Goal: Information Seeking & Learning: Find specific fact

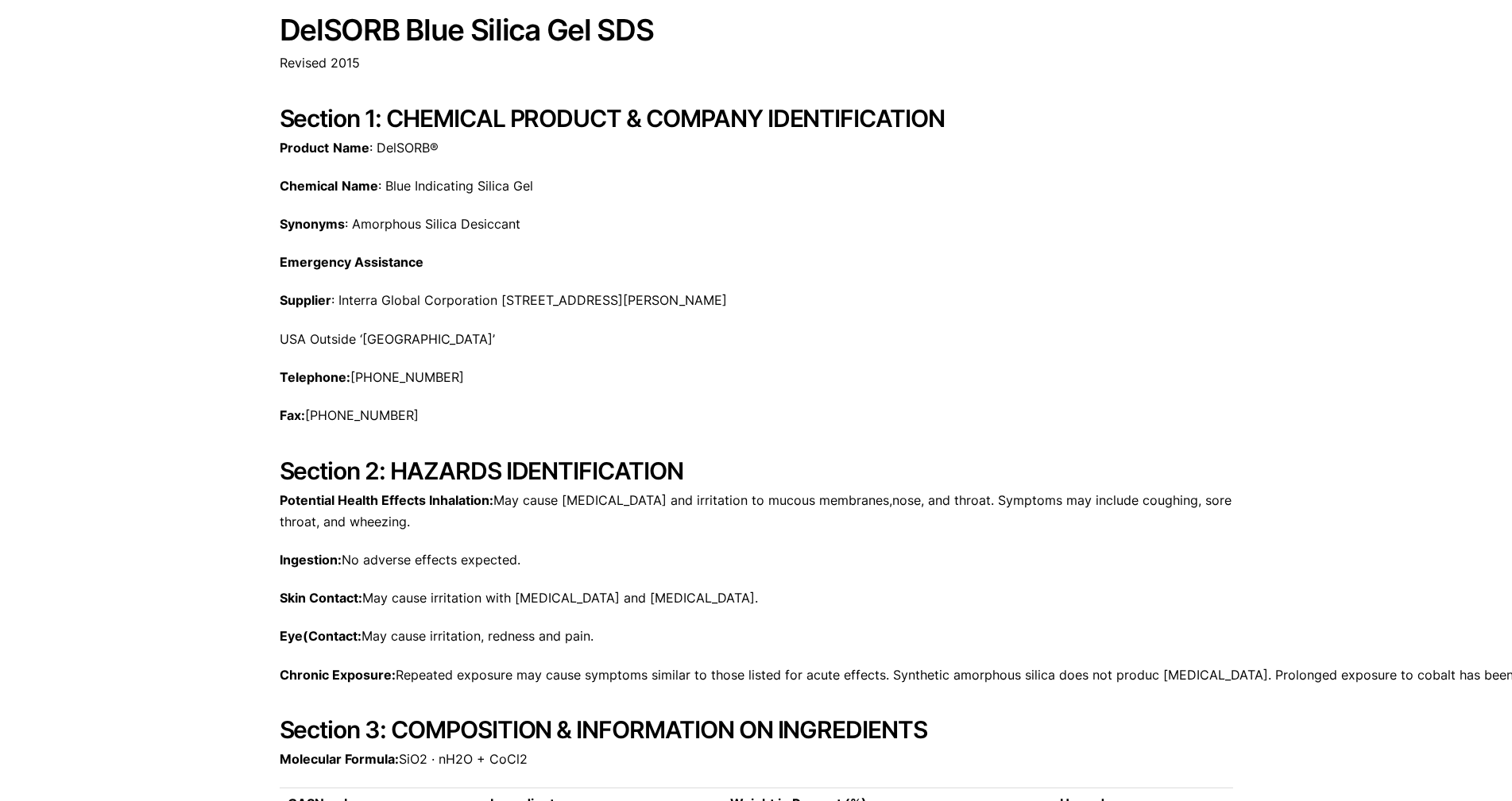
click at [457, 199] on div "Product Name : DelSORB® Chemical Name : Blue Indicating Silica Gel Synonyms : A…" at bounding box center [756, 244] width 953 height 213
click at [467, 178] on p "Chemical Name : Blue Indicating Silica Gel" at bounding box center [756, 186] width 953 height 21
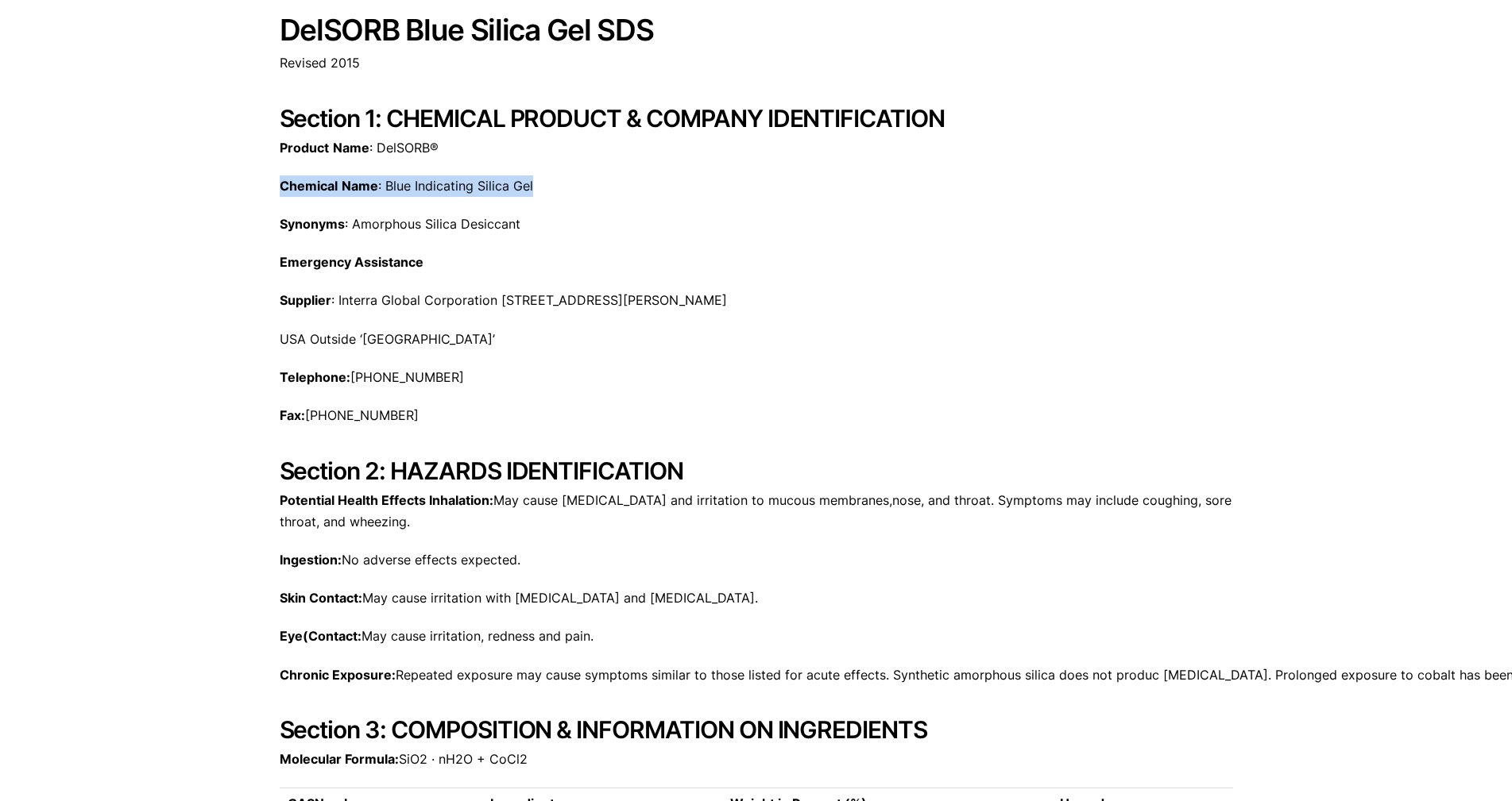
click at [467, 178] on p "Chemical Name : Blue Indicating Silica Gel" at bounding box center [756, 186] width 953 height 21
click at [475, 186] on p "Chemical Name : Blue Indicating Silica Gel" at bounding box center [756, 186] width 953 height 21
click at [413, 187] on p "Chemical Name : Blue Indicating Silica Gel" at bounding box center [756, 186] width 953 height 21
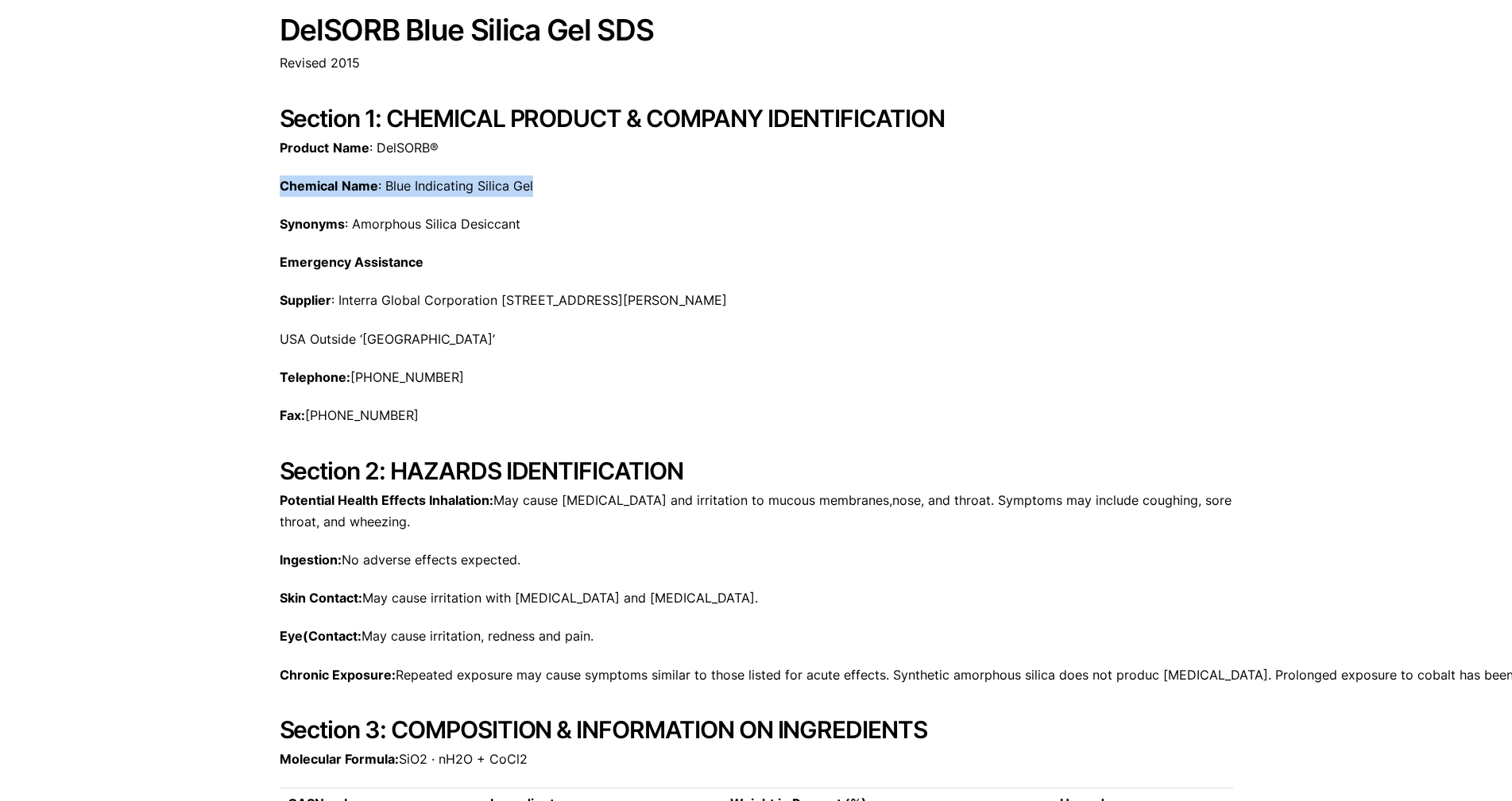
click at [411, 184] on p "Chemical Name : Blue Indicating Silica Gel" at bounding box center [756, 186] width 953 height 21
click at [853, 108] on h2 "Section 1: CHEMICAL PRODUCT & COMPANY IDENTIFICATION" at bounding box center [756, 118] width 953 height 29
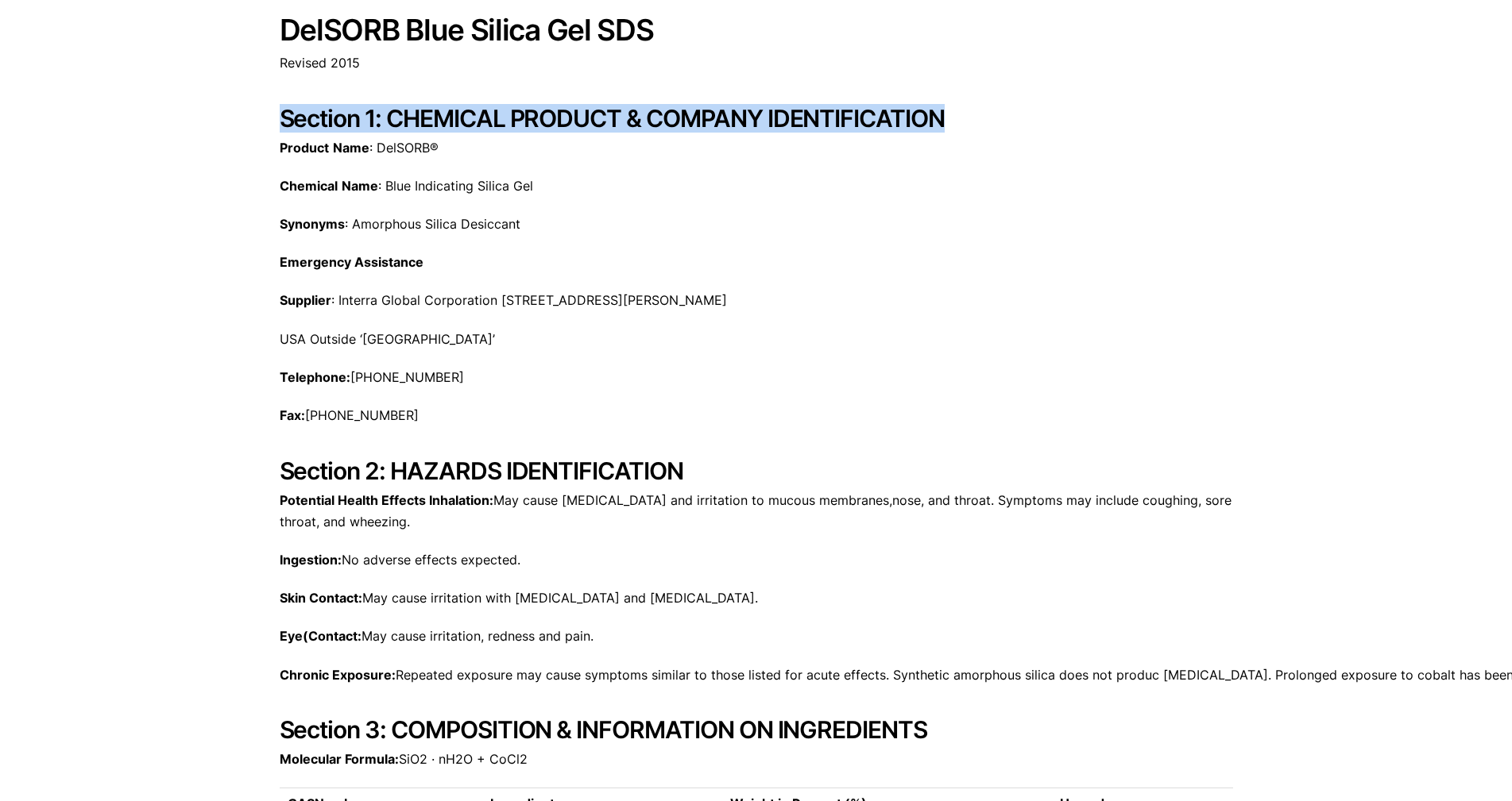
click at [853, 108] on h2 "Section 1: CHEMICAL PRODUCT & COMPANY IDENTIFICATION" at bounding box center [756, 118] width 953 height 29
click at [768, 113] on h2 "Section 1: CHEMICAL PRODUCT & COMPANY IDENTIFICATION" at bounding box center [756, 118] width 953 height 29
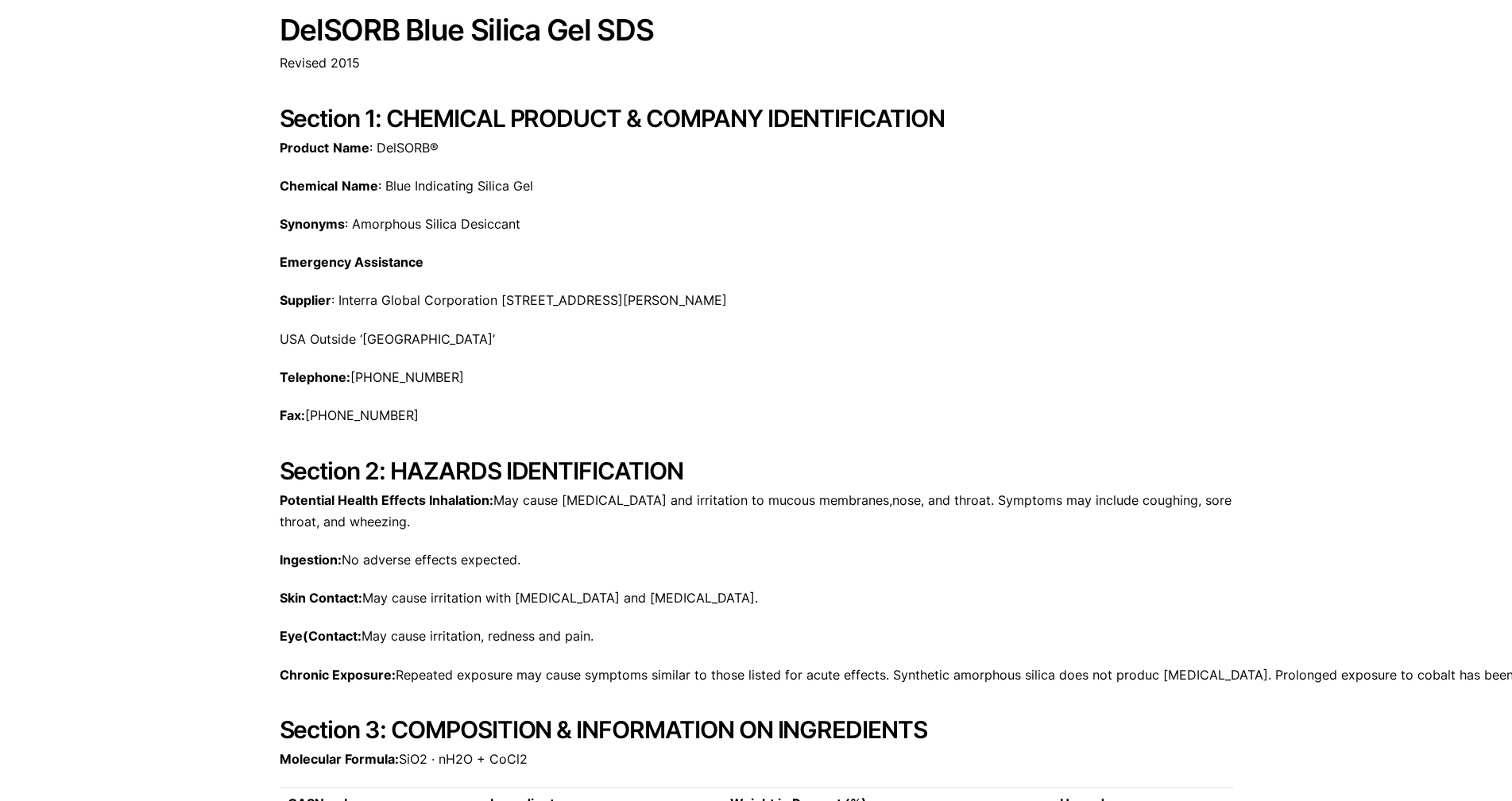
click at [971, 152] on p "Product Name : DelSORB®" at bounding box center [756, 148] width 953 height 21
click at [681, 112] on h2 "Section 1: CHEMICAL PRODUCT & COMPANY IDENTIFICATION" at bounding box center [756, 118] width 953 height 29
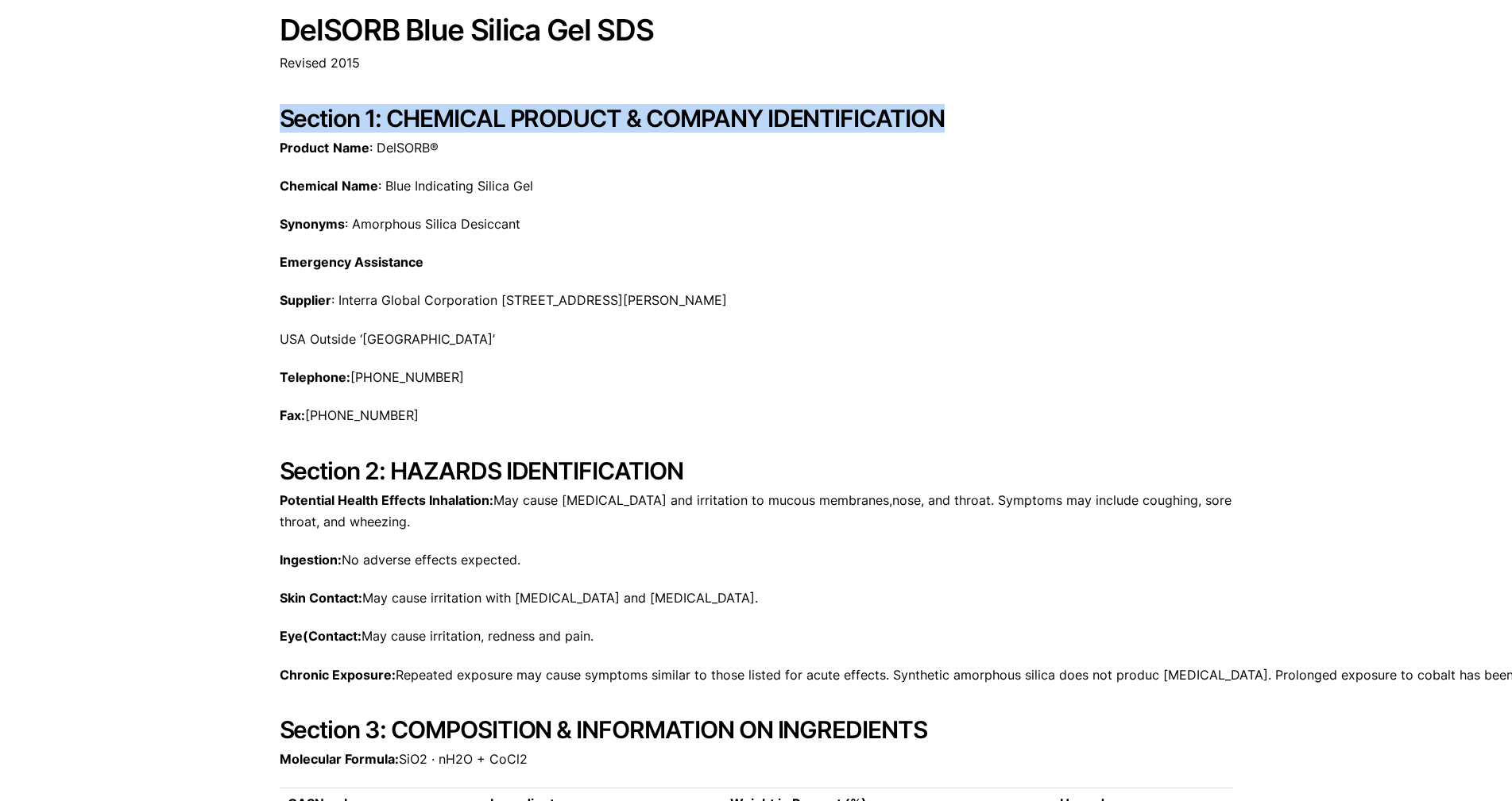
click at [681, 112] on h2 "Section 1: CHEMICAL PRODUCT & COMPANY IDENTIFICATION" at bounding box center [756, 118] width 953 height 29
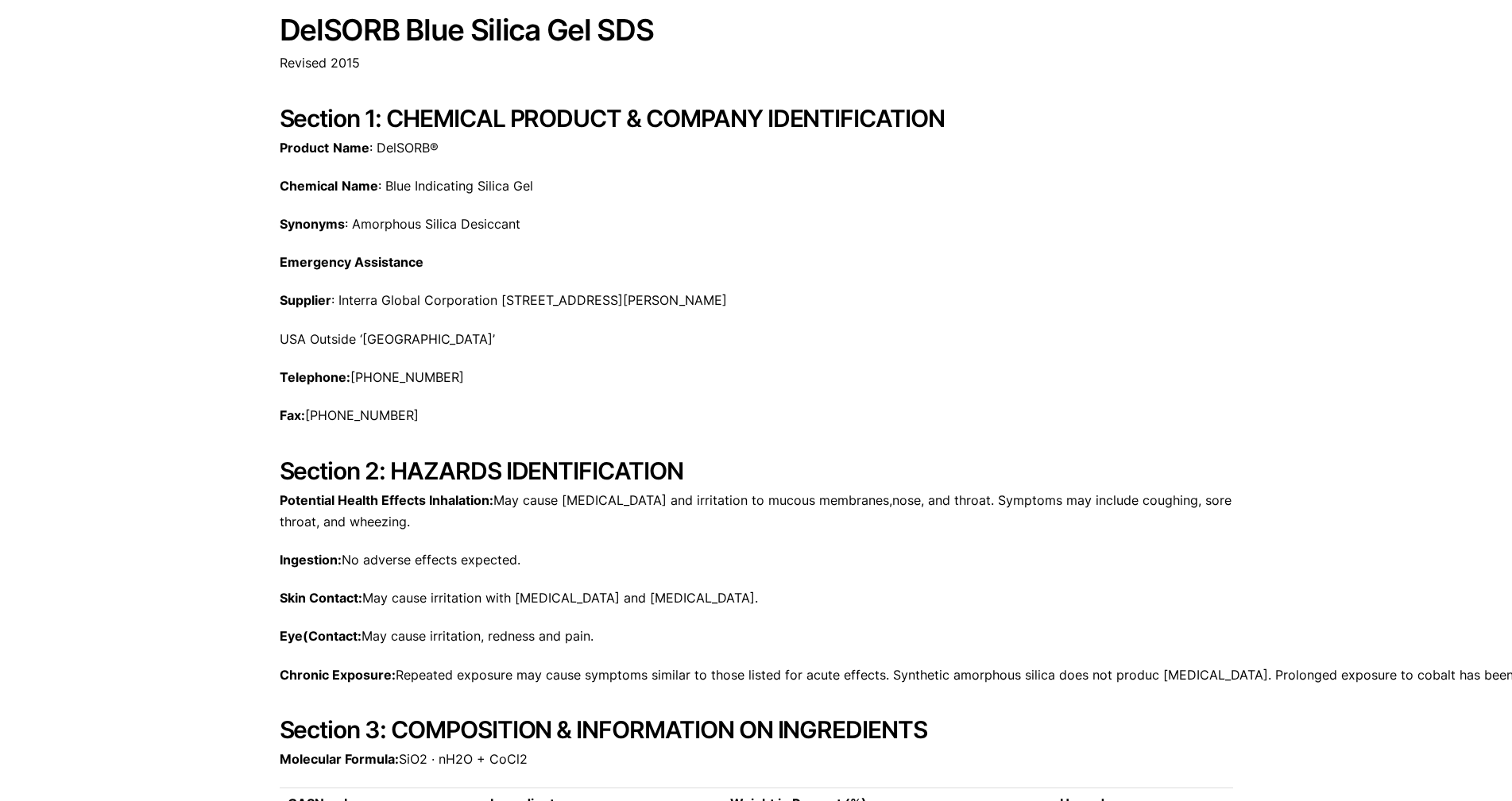
click at [562, 26] on h1 "DelSORB Blue Silica Gel SDS" at bounding box center [756, 30] width 953 height 32
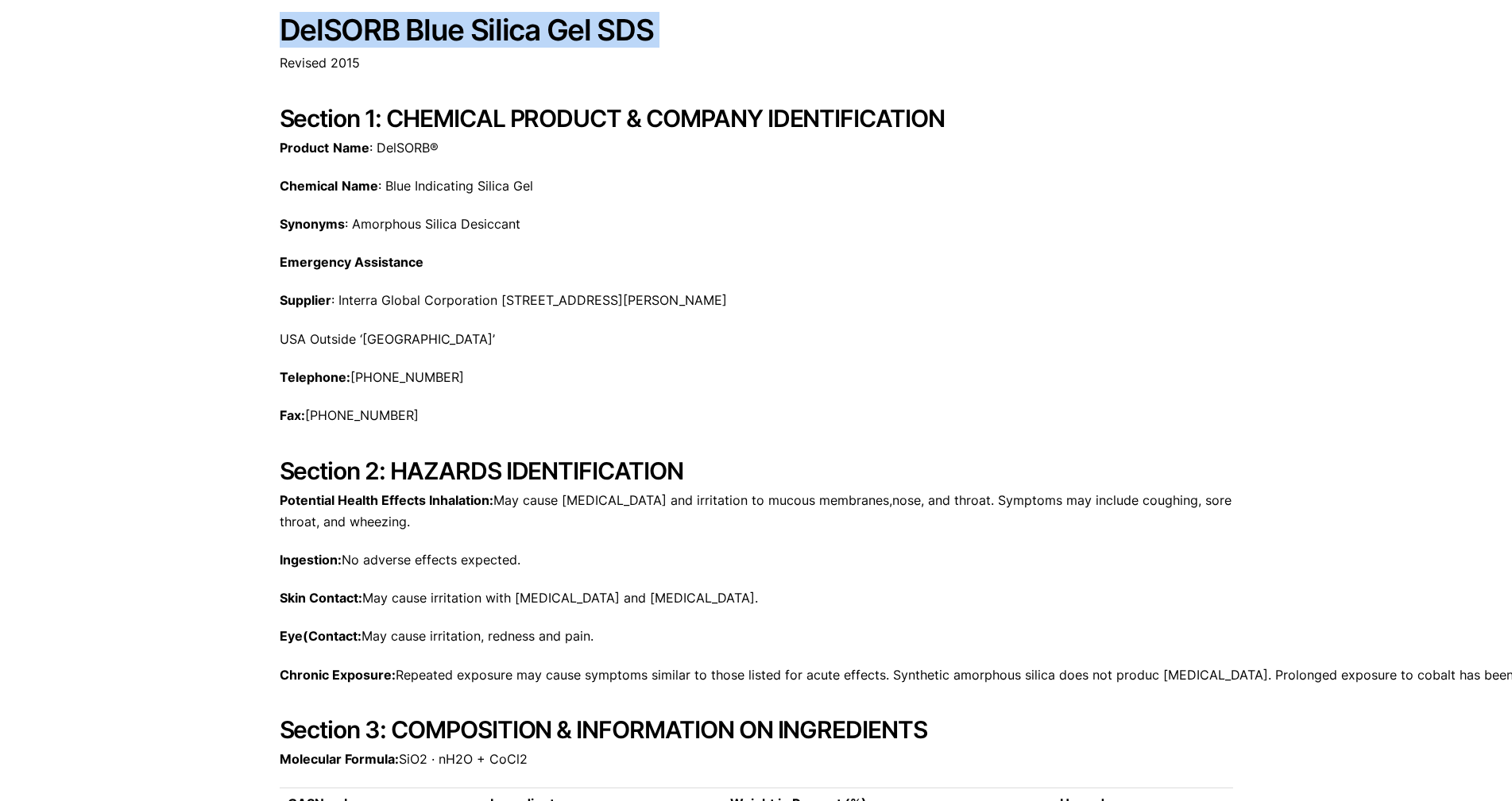
click at [562, 26] on h1 "DelSORB Blue Silica Gel SDS" at bounding box center [756, 30] width 953 height 32
click at [412, 14] on h1 "DelSORB Blue Silica Gel SDS" at bounding box center [756, 30] width 953 height 32
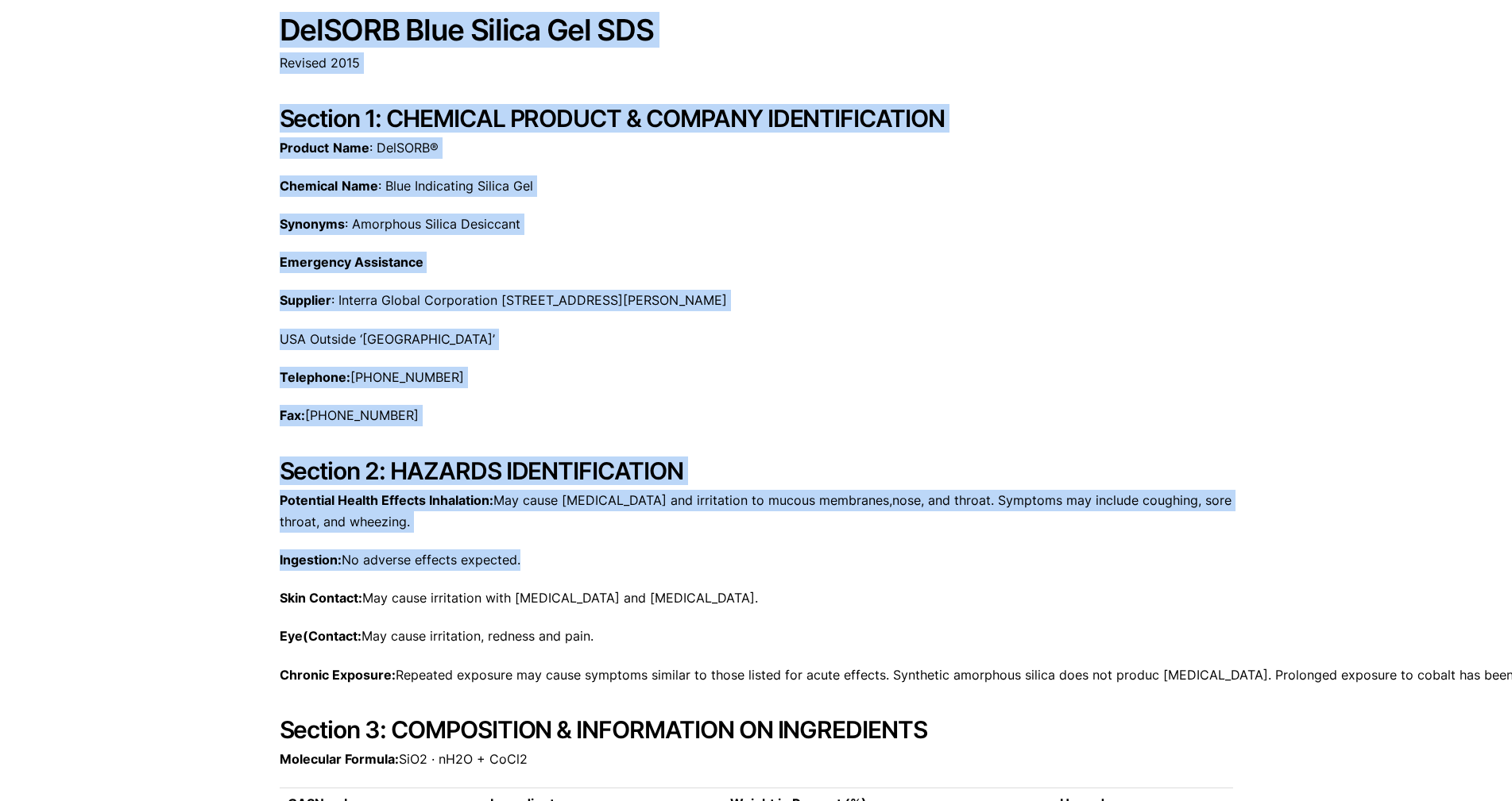
drag, startPoint x: 283, startPoint y: 26, endPoint x: 823, endPoint y: 548, distance: 751.1
click at [816, 483] on h2 "Section 2: HAZARDS IDENTIFICATION" at bounding box center [756, 470] width 953 height 29
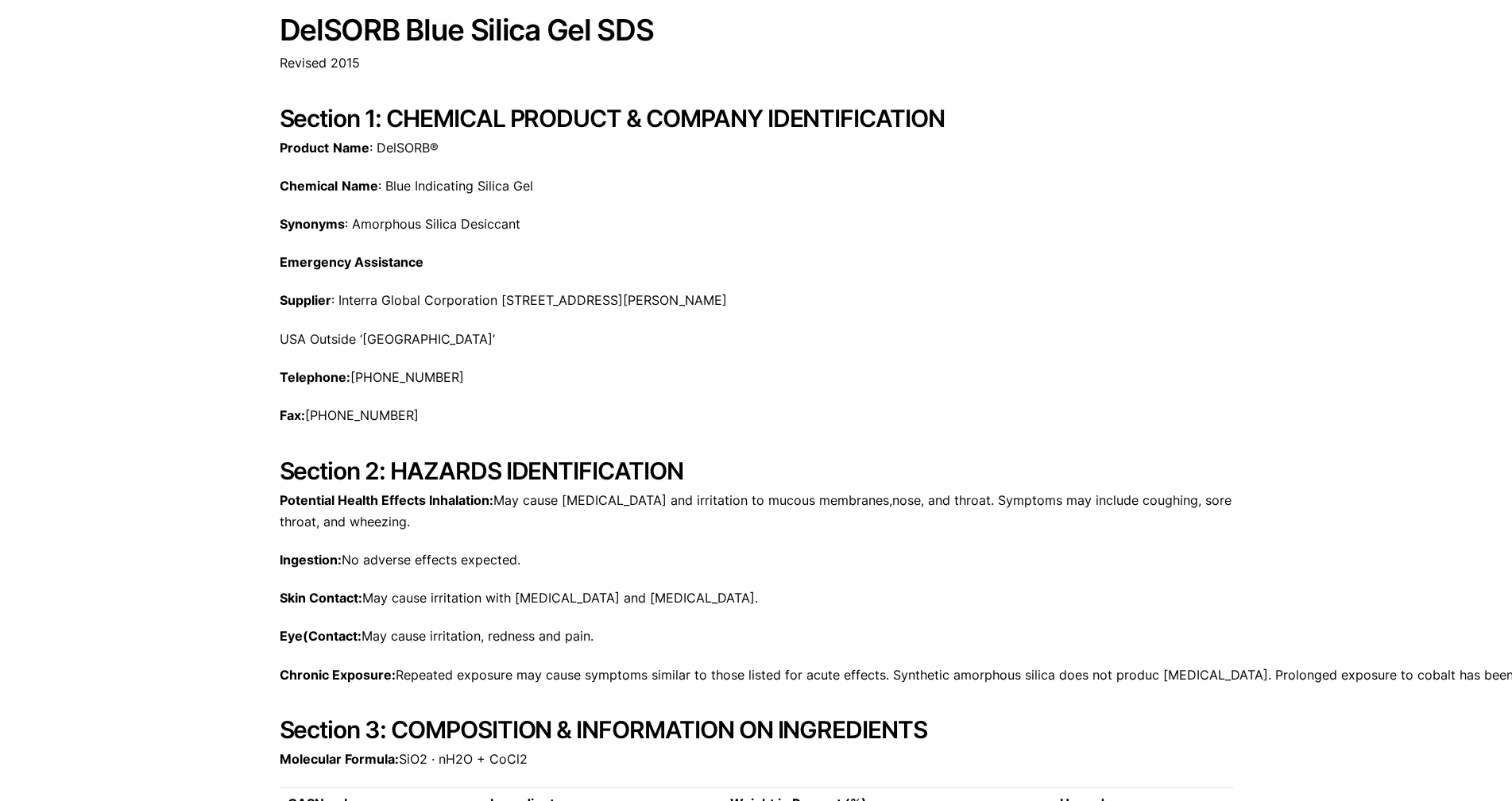
drag, startPoint x: 284, startPoint y: 29, endPoint x: 774, endPoint y: 415, distance: 623.8
click at [712, 125] on h2 "Section 1: CHEMICAL PRODUCT & COMPANY IDENTIFICATION" at bounding box center [756, 118] width 953 height 29
click at [623, 28] on h1 "DelSORB Blue Silica Gel SDS" at bounding box center [756, 30] width 953 height 32
click at [654, 28] on h1 "DelSORB Blue Silica Gel SDS" at bounding box center [756, 30] width 953 height 32
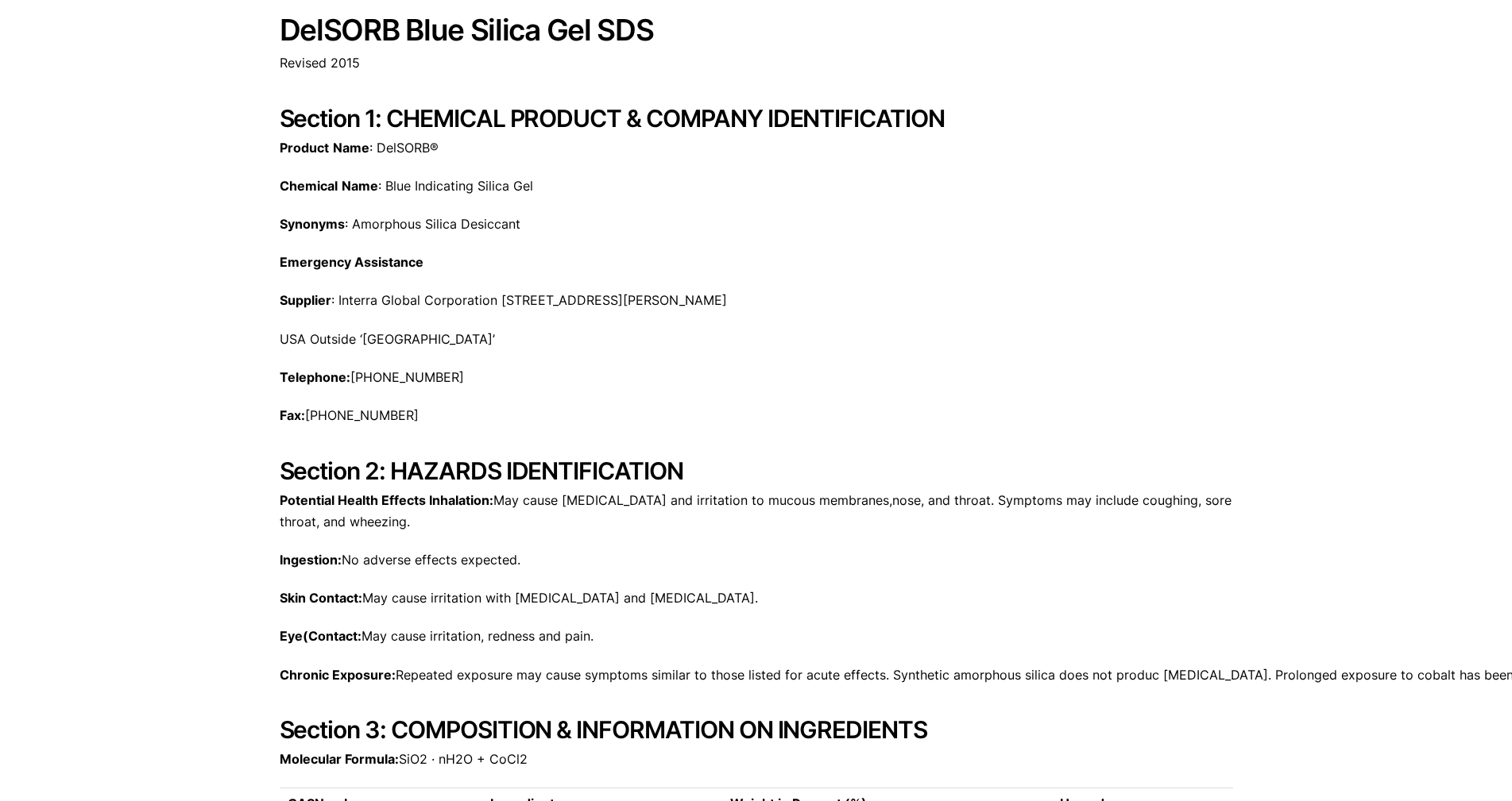
click at [285, 29] on h1 "DelSORB Blue Silica Gel SDS" at bounding box center [756, 30] width 953 height 32
click at [281, 29] on h1 "DelSORB Blue Silica Gel SDS" at bounding box center [756, 30] width 953 height 32
click at [510, 181] on p "Chemical Name : Blue Indicating Silica Gel" at bounding box center [756, 186] width 953 height 21
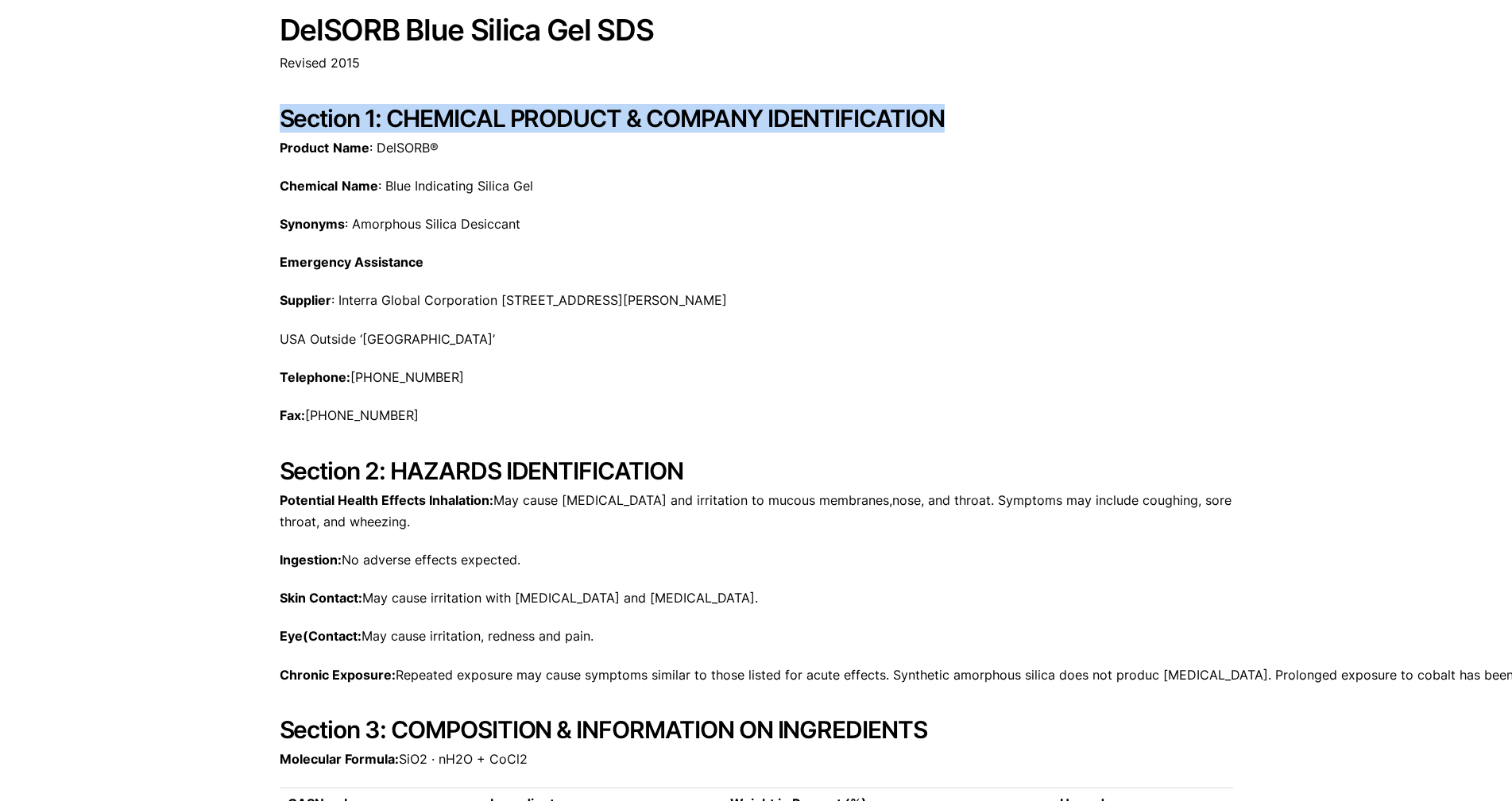
click at [862, 111] on h2 "Section 1: CHEMICAL PRODUCT & COMPANY IDENTIFICATION" at bounding box center [756, 118] width 953 height 29
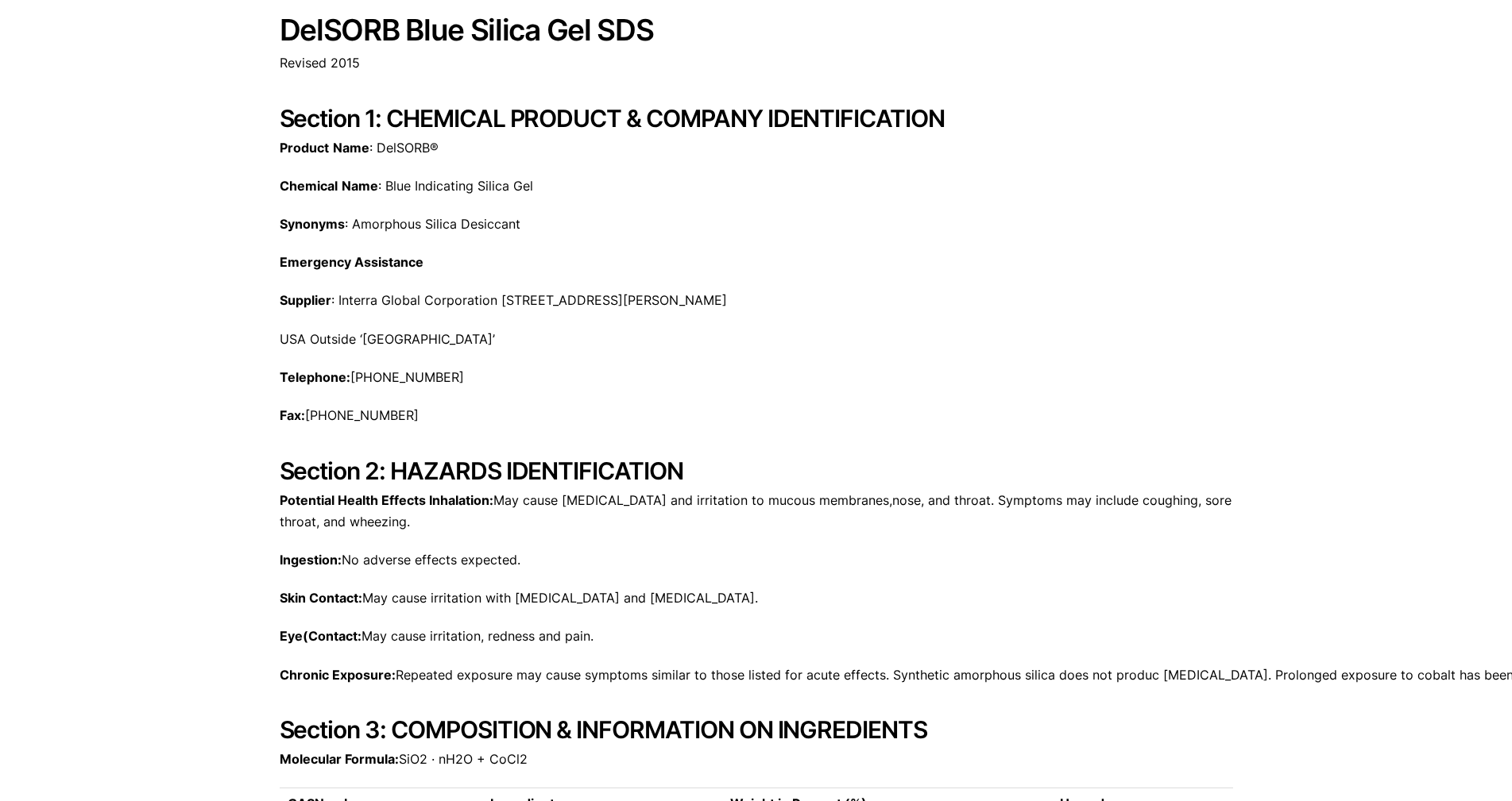
click at [1093, 243] on div "Product Name : DelSORB® Chemical Name : Blue Indicating Silica Gel Synonyms : A…" at bounding box center [756, 244] width 953 height 213
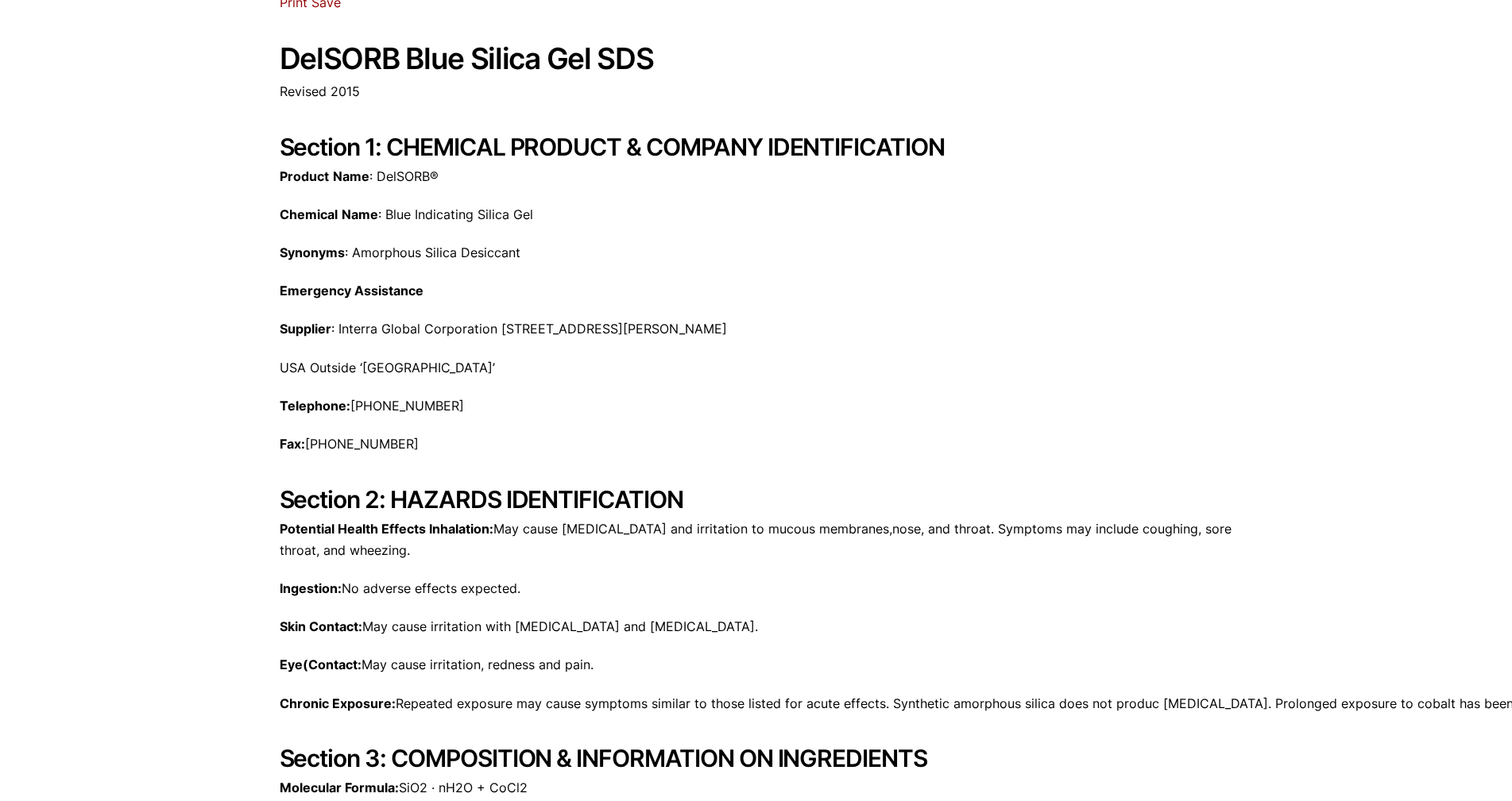
scroll to position [174, 0]
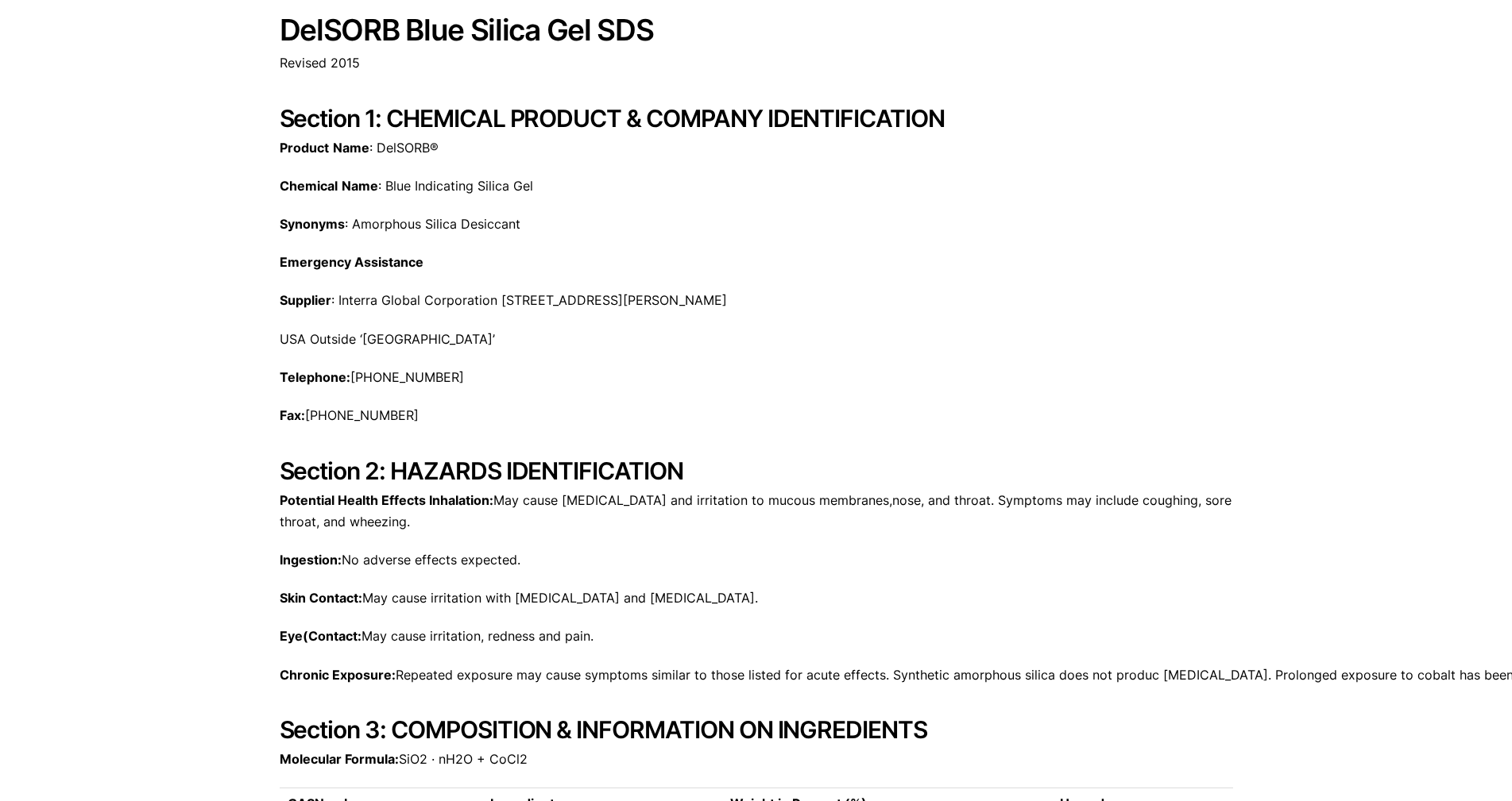
click at [1197, 238] on div "Product Name : DelSORB® Chemical Name : Blue Indicating Silica Gel Synonyms : A…" at bounding box center [756, 244] width 953 height 213
click at [466, 142] on p "Product Name : DelSORB®" at bounding box center [756, 148] width 953 height 21
click at [498, 122] on h2 "Section 1: CHEMICAL PRODUCT & COMPANY IDENTIFICATION" at bounding box center [756, 118] width 953 height 29
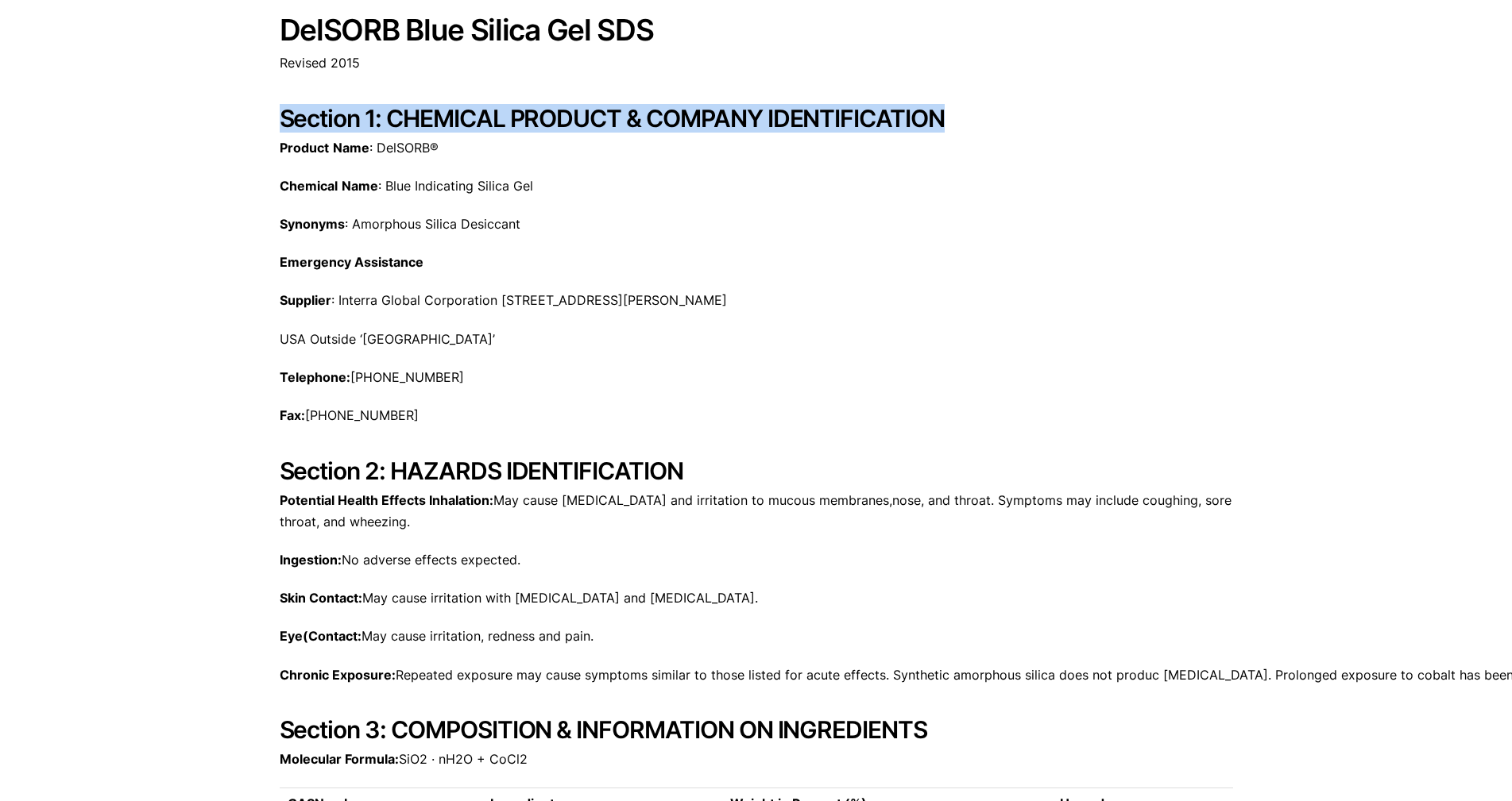
click at [498, 122] on h2 "Section 1: CHEMICAL PRODUCT & COMPANY IDENTIFICATION" at bounding box center [756, 118] width 953 height 29
click at [626, 115] on h2 "Section 1: CHEMICAL PRODUCT & COMPANY IDENTIFICATION" at bounding box center [756, 118] width 953 height 29
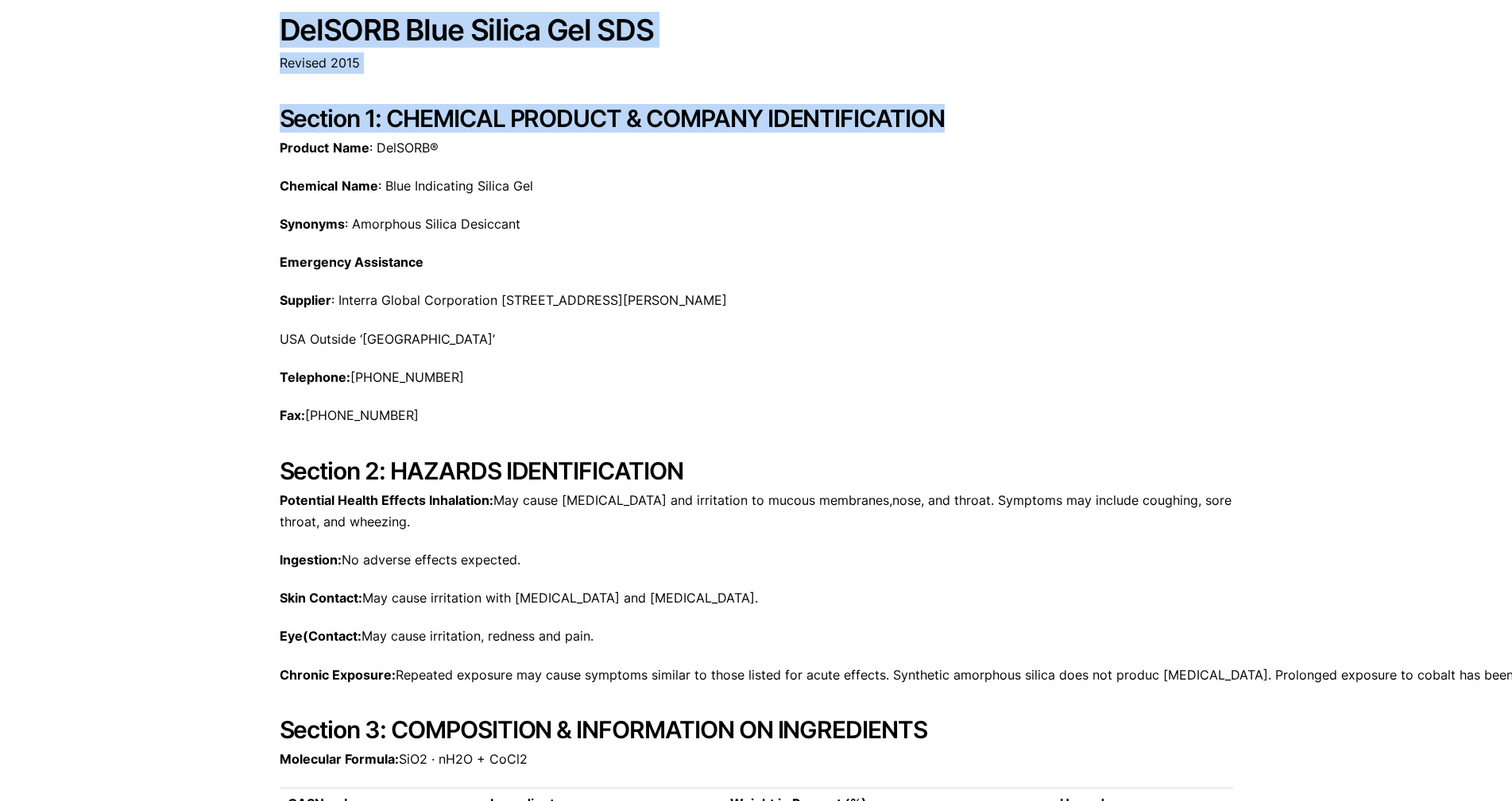
drag, startPoint x: 286, startPoint y: 29, endPoint x: 971, endPoint y: 123, distance: 691.4
click at [954, 116] on h2 "Section 1: CHEMICAL PRODUCT & COMPANY IDENTIFICATION" at bounding box center [756, 118] width 953 height 29
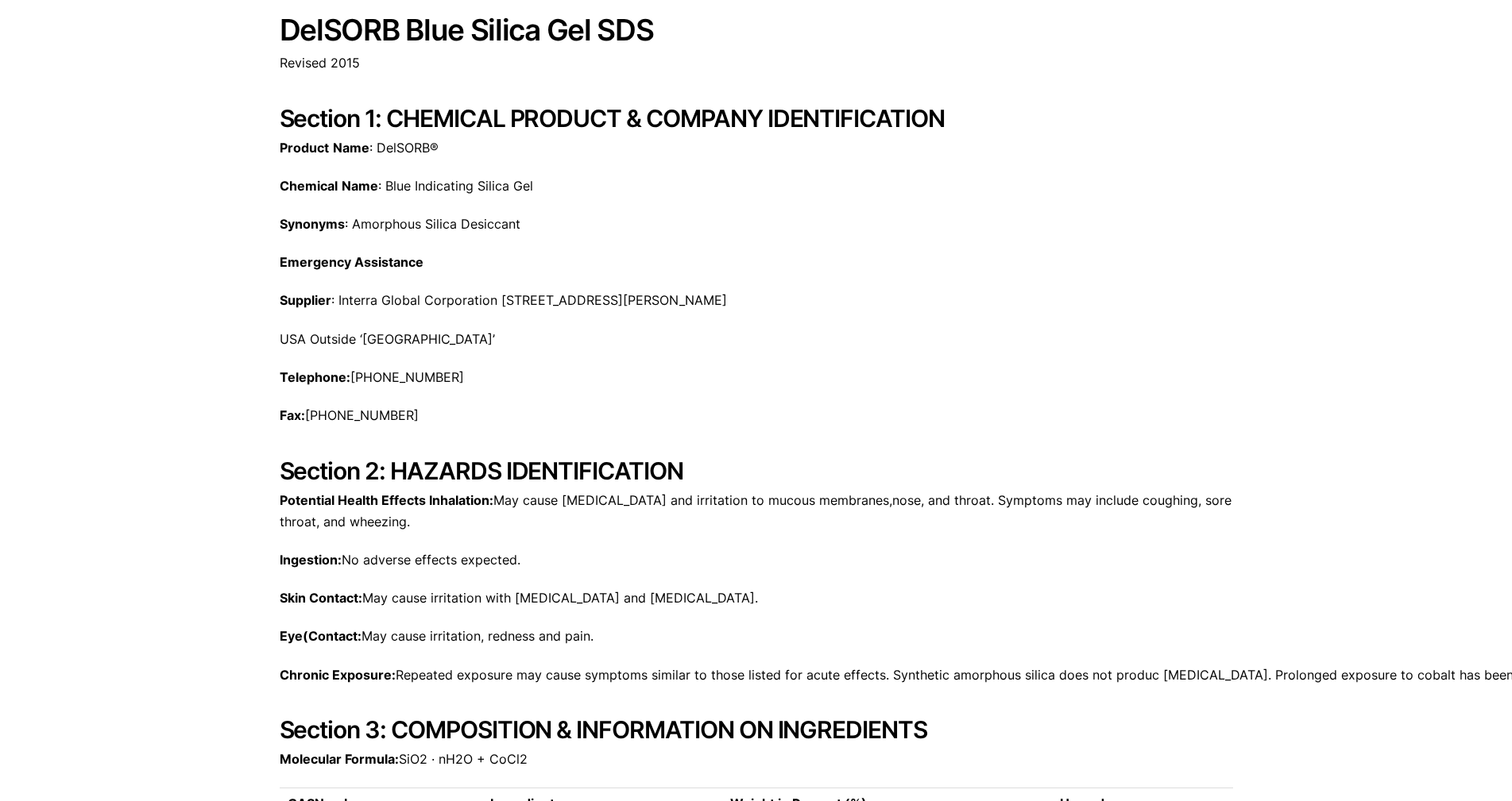
click at [954, 116] on h2 "Section 1: CHEMICAL PRODUCT & COMPANY IDENTIFICATION" at bounding box center [756, 118] width 953 height 29
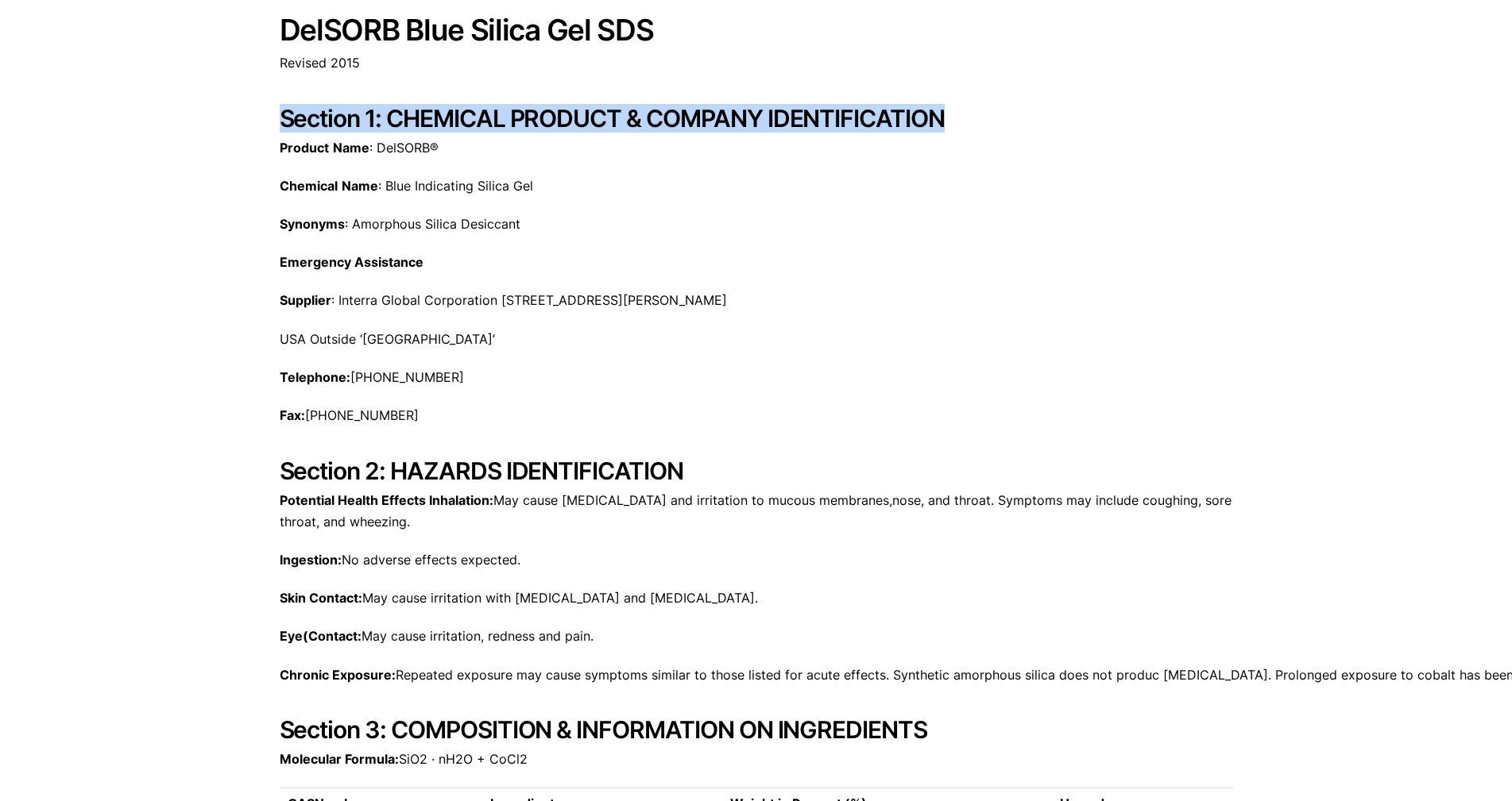
click at [954, 116] on h2 "Section 1: CHEMICAL PRODUCT & COMPANY IDENTIFICATION" at bounding box center [756, 118] width 953 height 29
click at [942, 115] on h2 "Section 1: CHEMICAL PRODUCT & COMPANY IDENTIFICATION" at bounding box center [756, 118] width 953 height 29
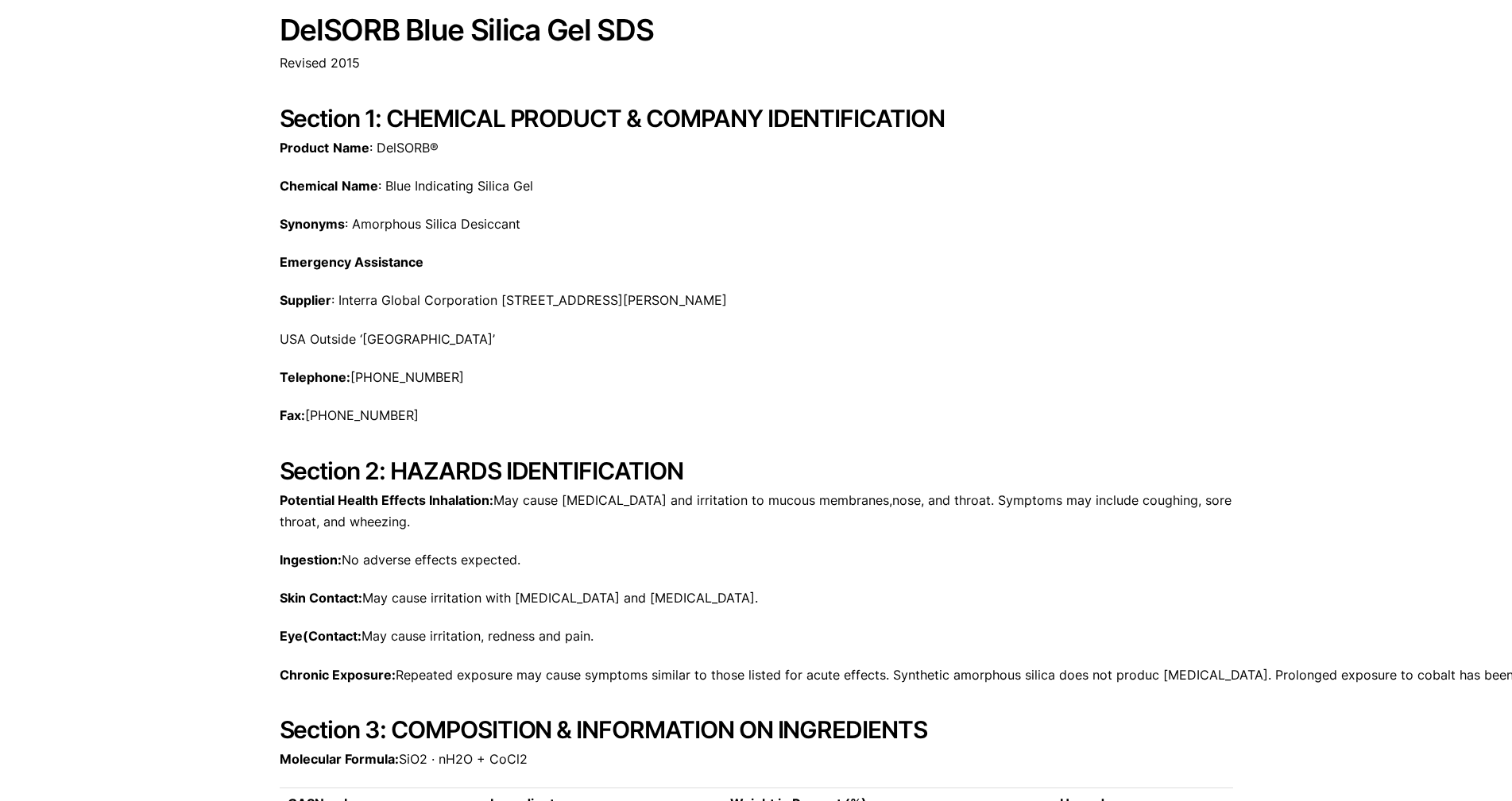
click at [658, 125] on h2 "Section 1: CHEMICAL PRODUCT & COMPANY IDENTIFICATION" at bounding box center [756, 118] width 953 height 29
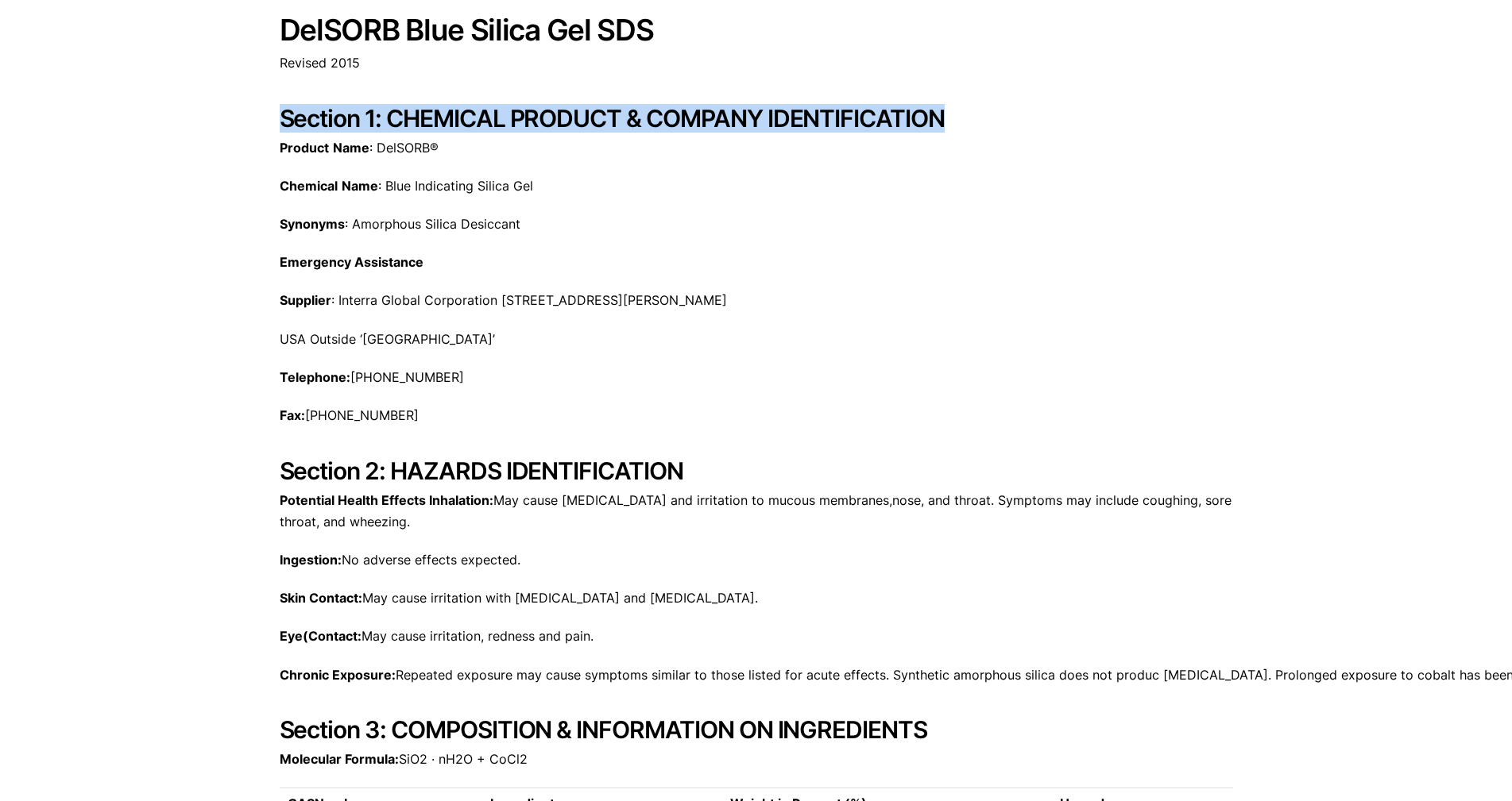
click at [658, 125] on h2 "Section 1: CHEMICAL PRODUCT & COMPANY IDENTIFICATION" at bounding box center [756, 118] width 953 height 29
click at [693, 125] on h2 "Section 1: CHEMICAL PRODUCT & COMPANY IDENTIFICATION" at bounding box center [756, 118] width 953 height 29
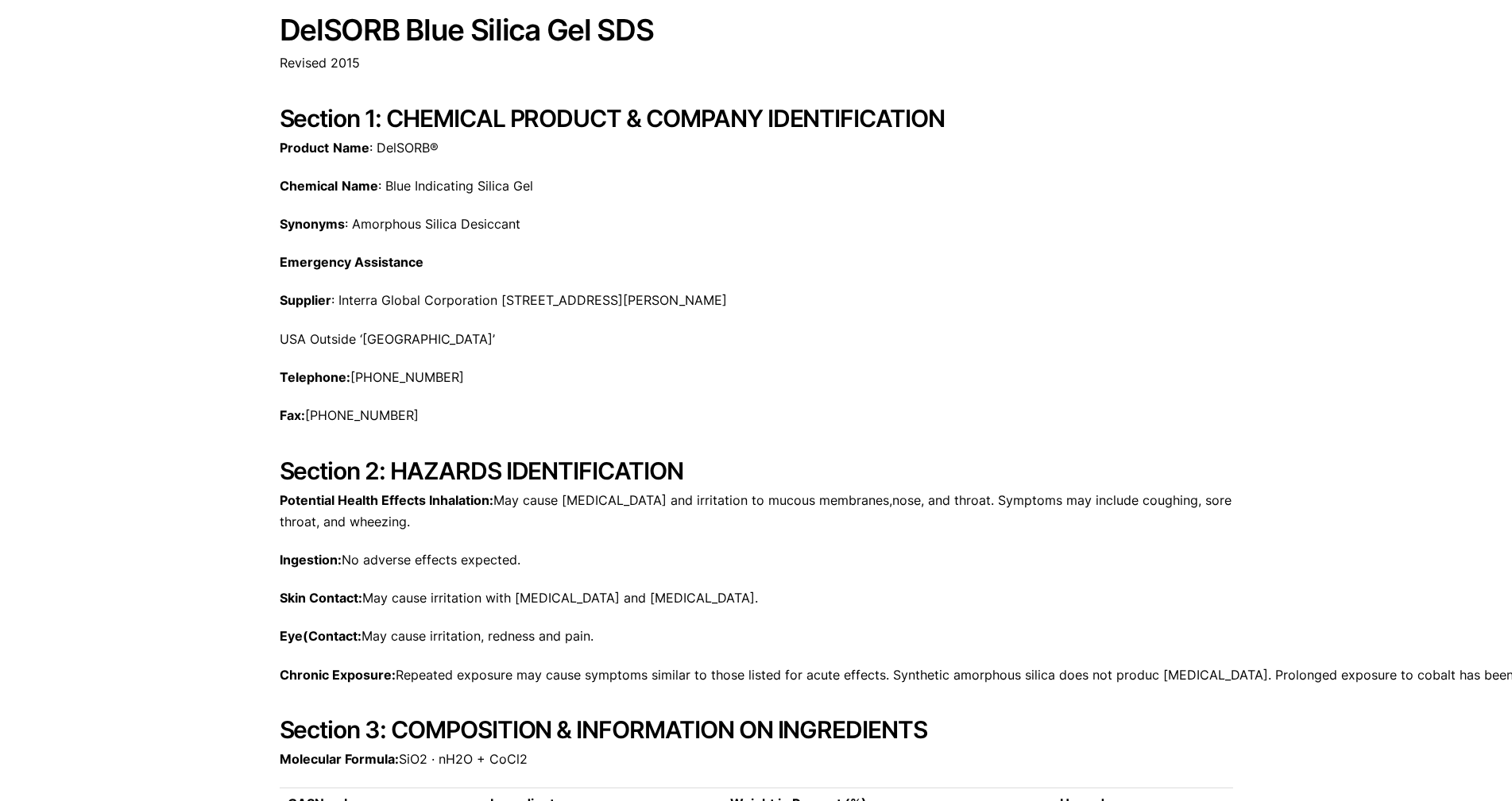
click at [693, 125] on h2 "Section 1: CHEMICAL PRODUCT & COMPANY IDENTIFICATION" at bounding box center [756, 118] width 953 height 29
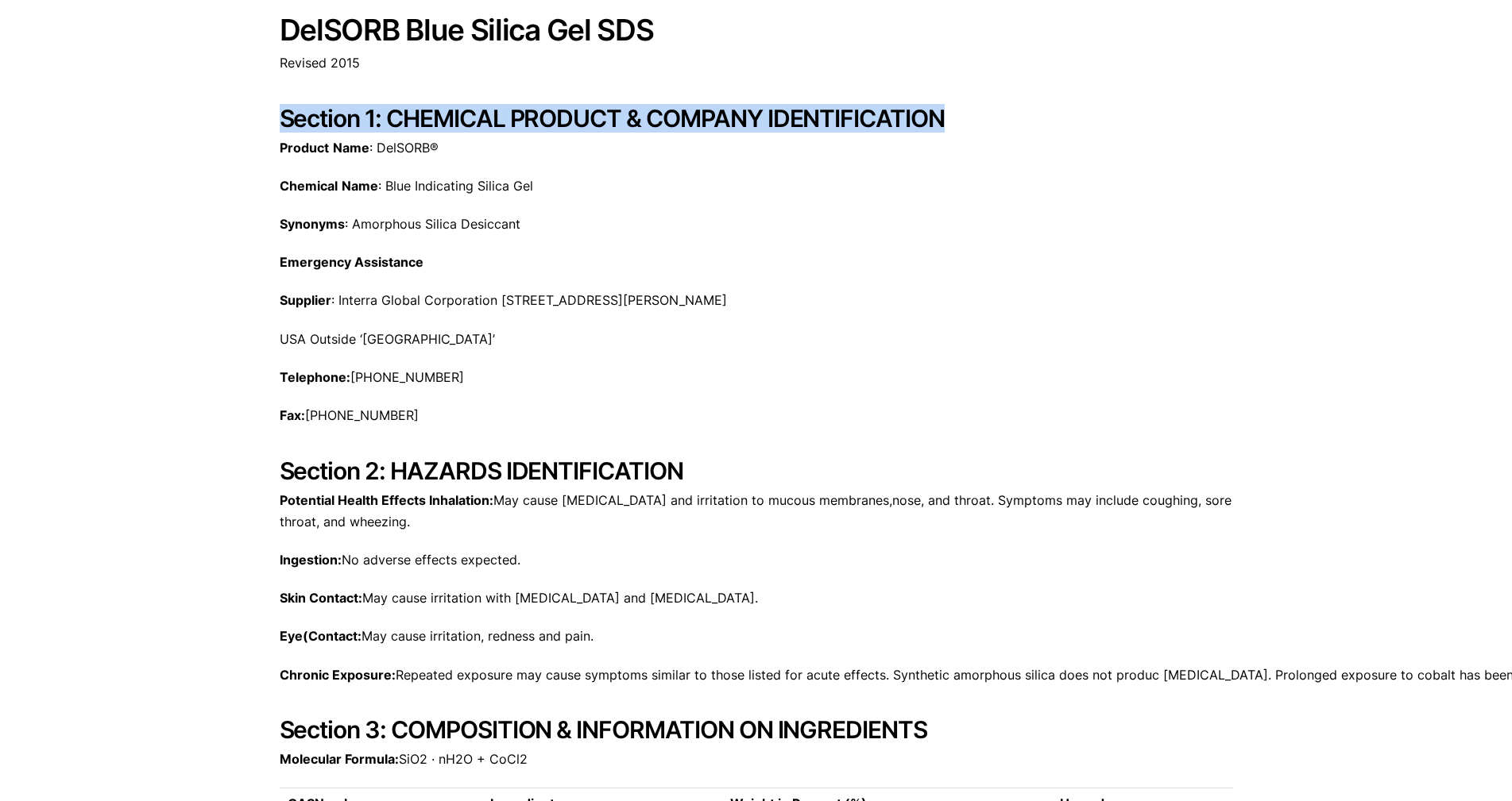
click at [693, 125] on h2 "Section 1: CHEMICAL PRODUCT & COMPANY IDENTIFICATION" at bounding box center [756, 118] width 953 height 29
click at [671, 122] on h2 "Section 1: CHEMICAL PRODUCT & COMPANY IDENTIFICATION" at bounding box center [756, 118] width 953 height 29
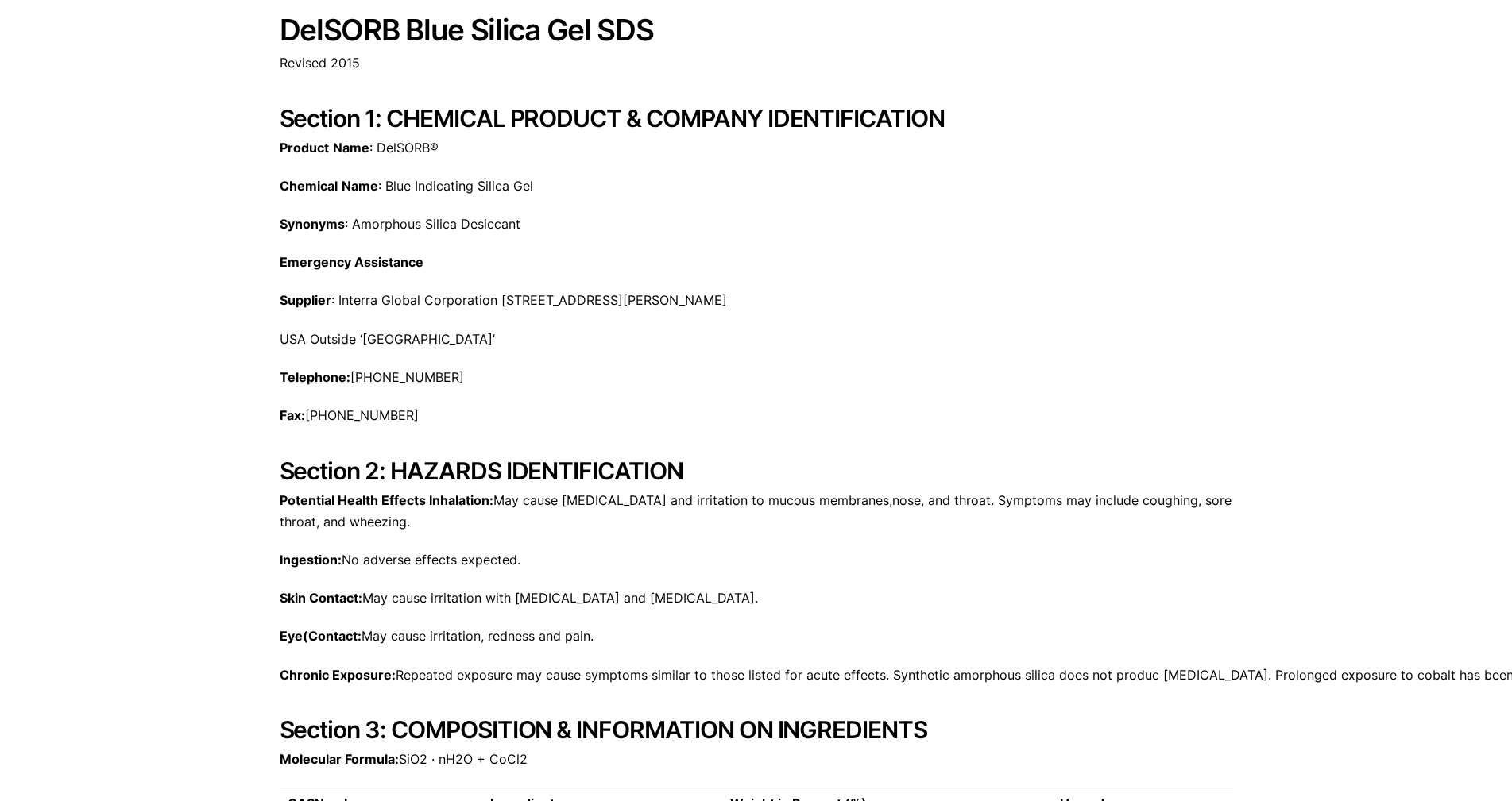
drag, startPoint x: 671, startPoint y: 122, endPoint x: 647, endPoint y: 119, distance: 24.2
click at [654, 122] on h2 "Section 1: CHEMICAL PRODUCT & COMPANY IDENTIFICATION" at bounding box center [756, 118] width 953 height 29
click at [638, 116] on h2 "Section 1: CHEMICAL PRODUCT & COMPANY IDENTIFICATION" at bounding box center [756, 118] width 953 height 29
click at [636, 116] on h2 "Section 1: CHEMICAL PRODUCT & COMPANY IDENTIFICATION" at bounding box center [756, 118] width 953 height 29
click at [631, 116] on h2 "Section 1: CHEMICAL PRODUCT & COMPANY IDENTIFICATION" at bounding box center [756, 118] width 953 height 29
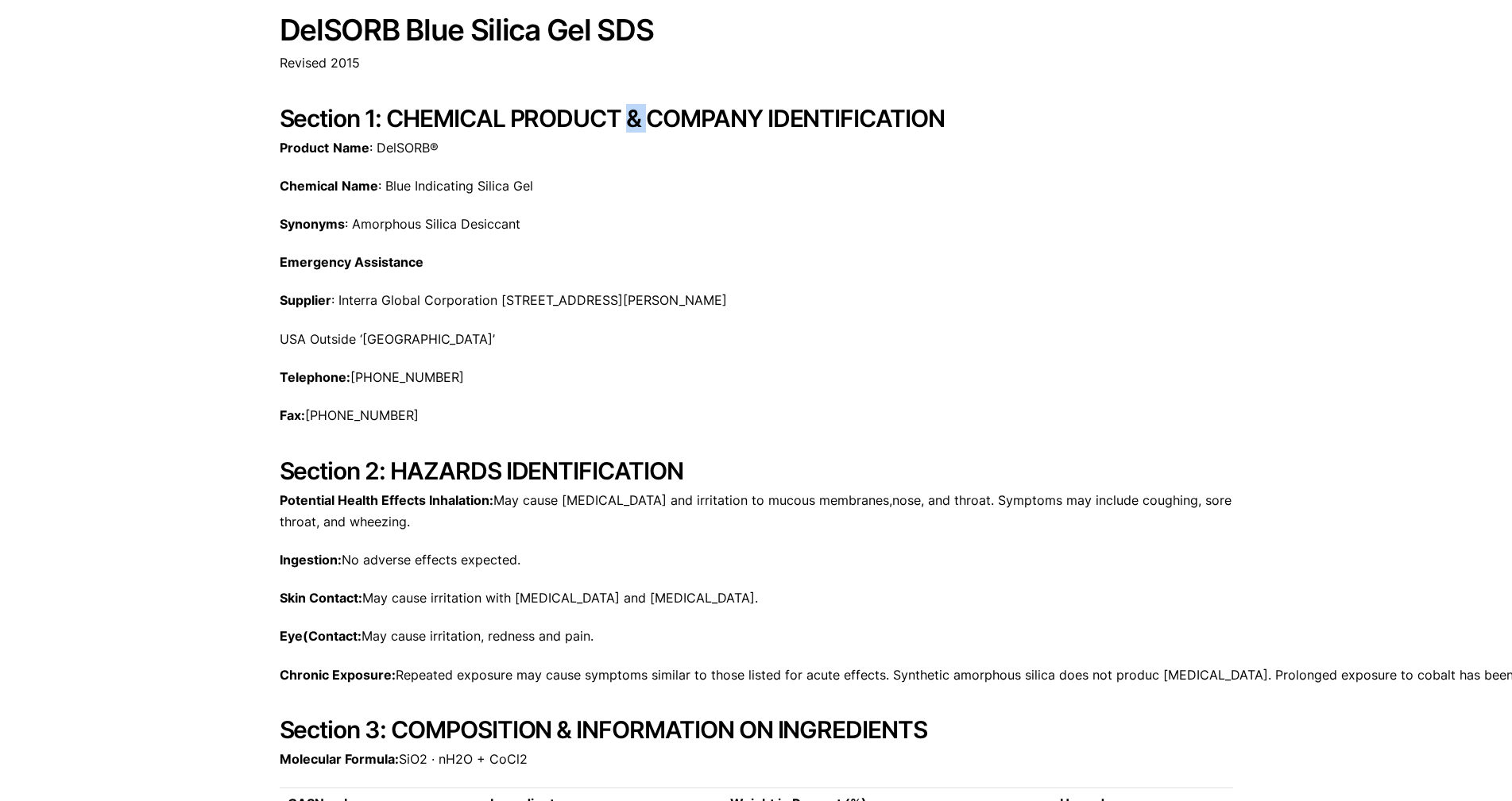
click at [631, 116] on h2 "Section 1: CHEMICAL PRODUCT & COMPANY IDENTIFICATION" at bounding box center [756, 118] width 953 height 29
click at [624, 119] on h2 "Section 1: CHEMICAL PRODUCT & COMPANY IDENTIFICATION" at bounding box center [756, 118] width 953 height 29
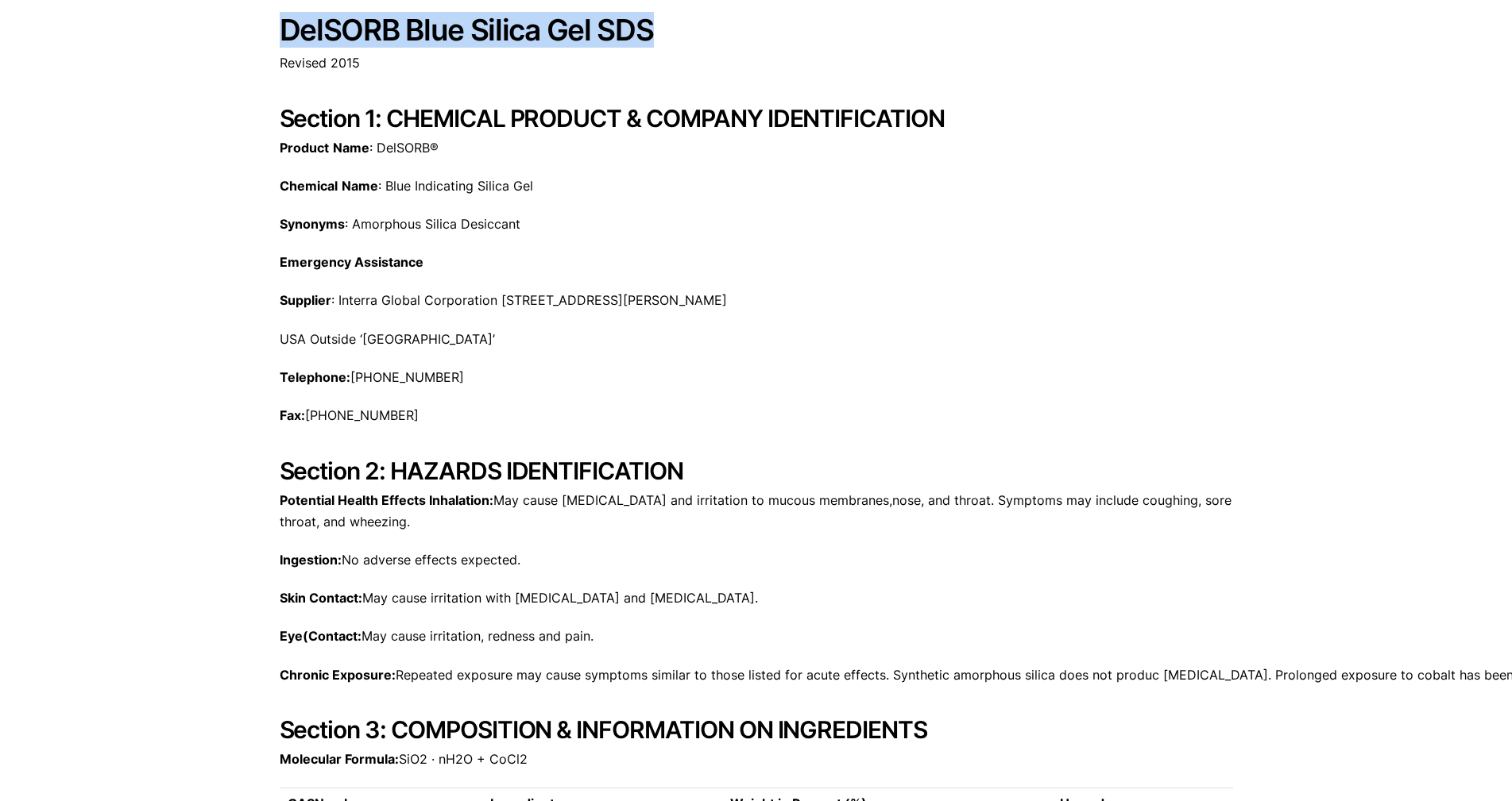
drag, startPoint x: 286, startPoint y: 35, endPoint x: 711, endPoint y: 34, distance: 425.0
click at [711, 34] on h1 "DelSORB Blue Silica Gel SDS" at bounding box center [756, 30] width 953 height 32
click at [743, 31] on h1 "DelSORB Blue Silica Gel SDS" at bounding box center [756, 30] width 953 height 32
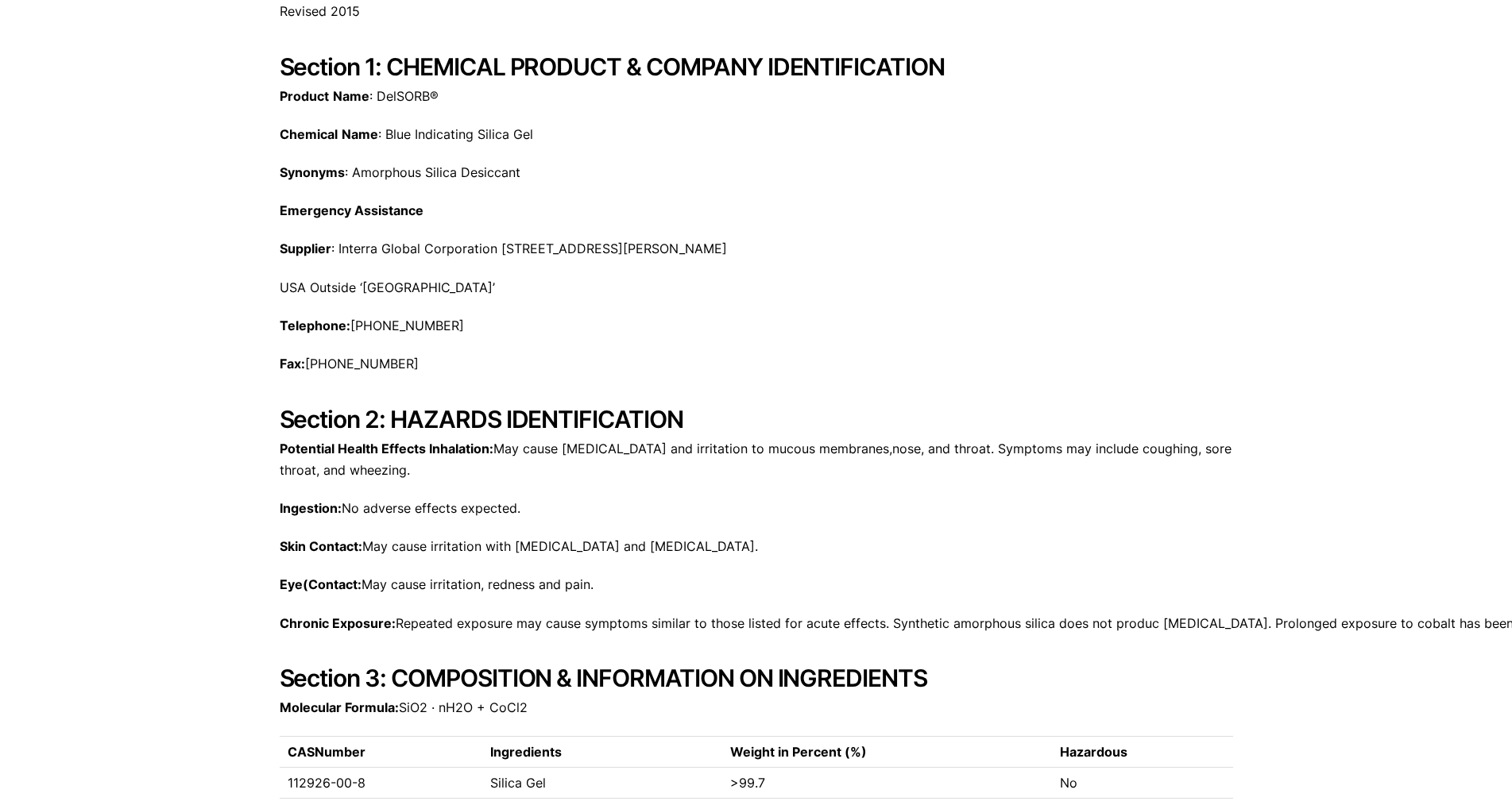
scroll to position [253, 0]
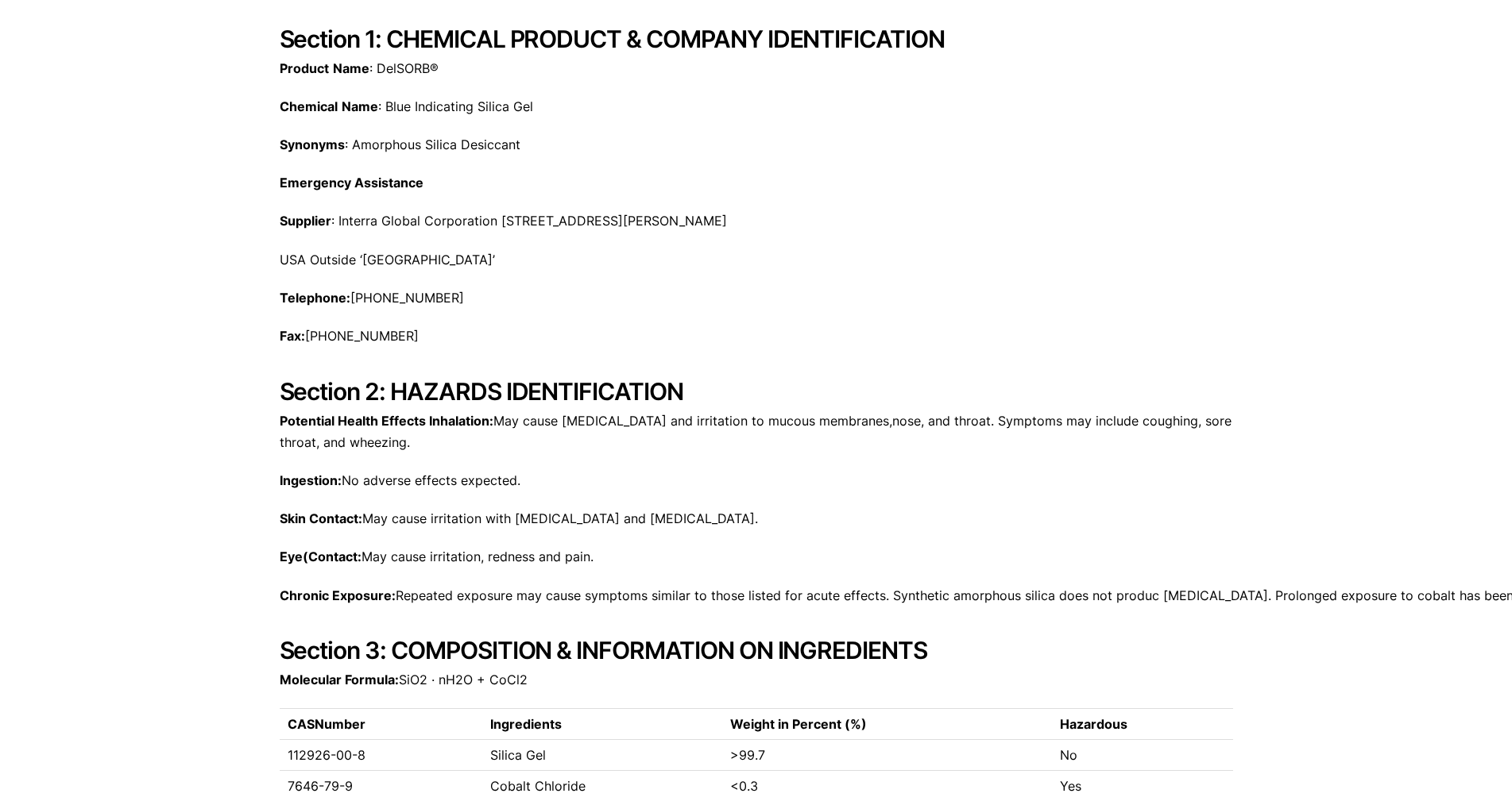
drag, startPoint x: 1273, startPoint y: 129, endPoint x: 1235, endPoint y: 82, distance: 60.4
click at [858, 47] on h2 "Section 1: CHEMICAL PRODUCT & COMPANY IDENTIFICATION" at bounding box center [756, 39] width 953 height 29
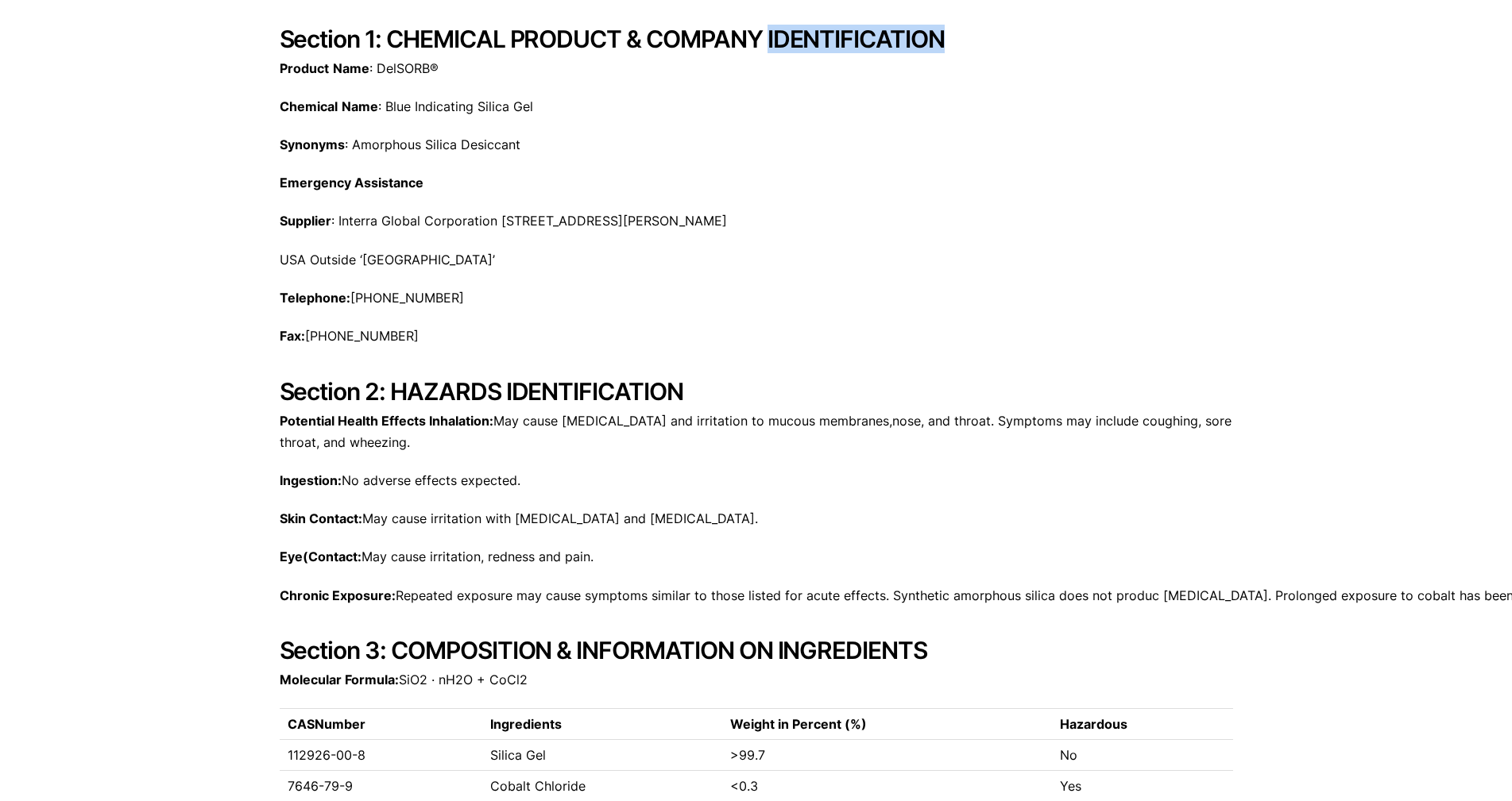
click at [858, 46] on h2 "Section 1: CHEMICAL PRODUCT & COMPANY IDENTIFICATION" at bounding box center [756, 39] width 953 height 29
click at [667, 46] on h2 "Section 1: CHEMICAL PRODUCT & COMPANY IDENTIFICATION" at bounding box center [756, 39] width 953 height 29
click at [672, 47] on h2 "Section 1: CHEMICAL PRODUCT & COMPANY IDENTIFICATION" at bounding box center [756, 39] width 953 height 29
click at [492, 34] on h2 "Section 1: CHEMICAL PRODUCT & COMPANY IDENTIFICATION" at bounding box center [756, 39] width 953 height 29
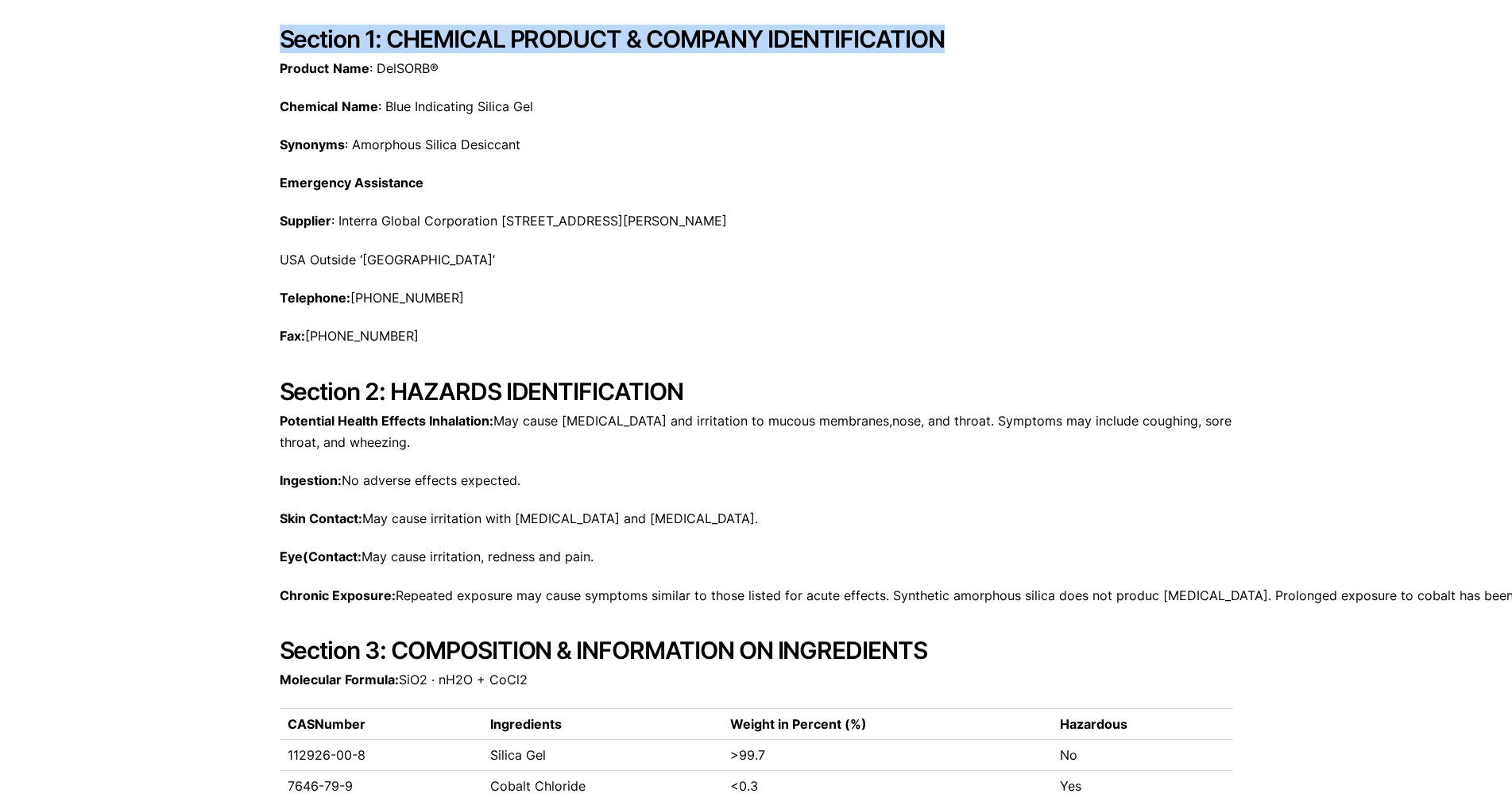
drag, startPoint x: 280, startPoint y: 38, endPoint x: 923, endPoint y: 34, distance: 643.0
click at [955, 26] on h2 "Section 1: CHEMICAL PRODUCT & COMPANY IDENTIFICATION" at bounding box center [756, 39] width 953 height 29
click at [908, 36] on h2 "Section 1: CHEMICAL PRODUCT & COMPANY IDENTIFICATION" at bounding box center [756, 39] width 953 height 29
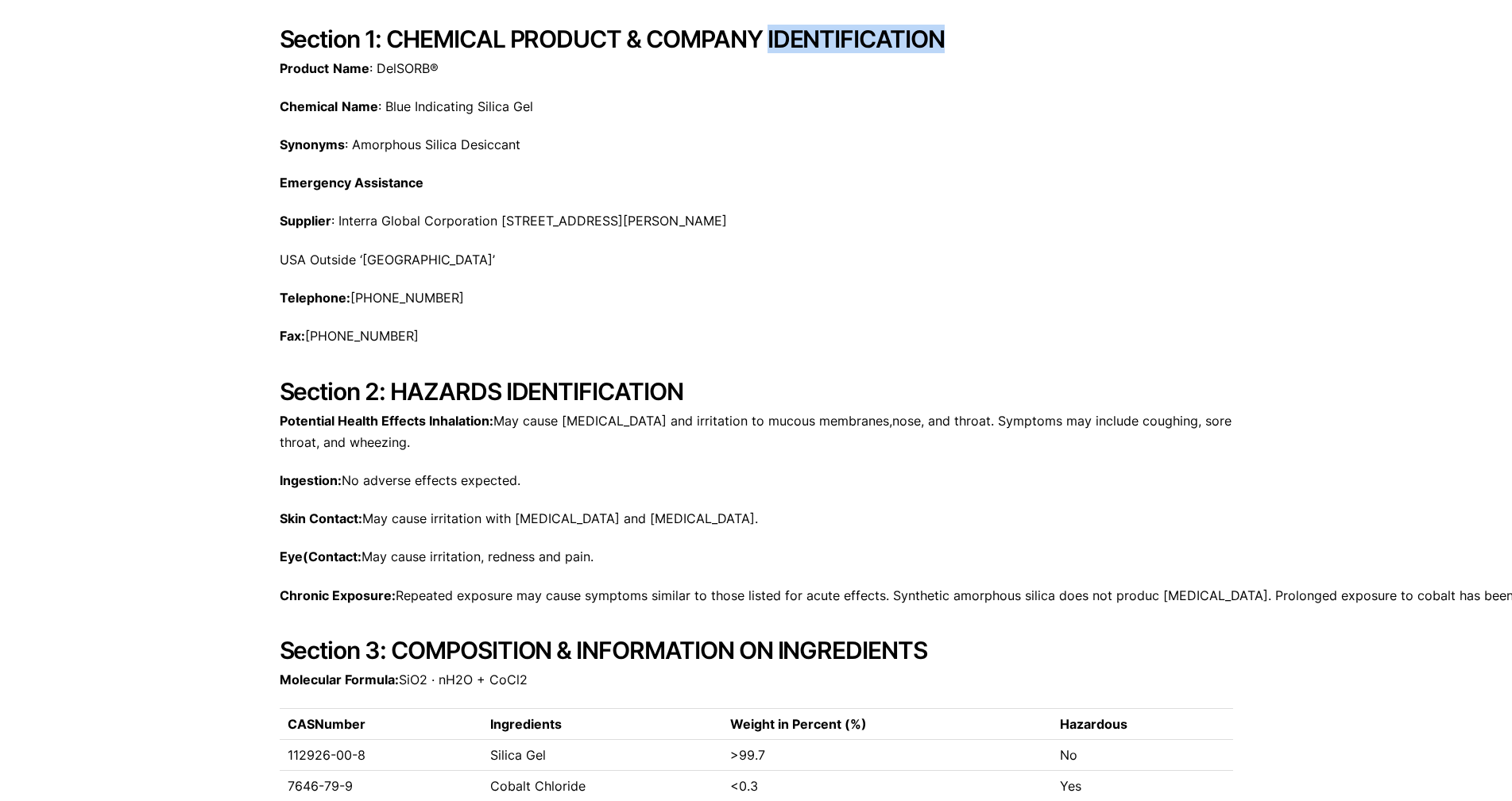
click at [908, 36] on h2 "Section 1: CHEMICAL PRODUCT & COMPANY IDENTIFICATION" at bounding box center [756, 39] width 953 height 29
click at [919, 35] on h2 "Section 1: CHEMICAL PRODUCT & COMPANY IDENTIFICATION" at bounding box center [756, 39] width 953 height 29
click at [817, 46] on h2 "Section 1: CHEMICAL PRODUCT & COMPANY IDENTIFICATION" at bounding box center [756, 39] width 953 height 29
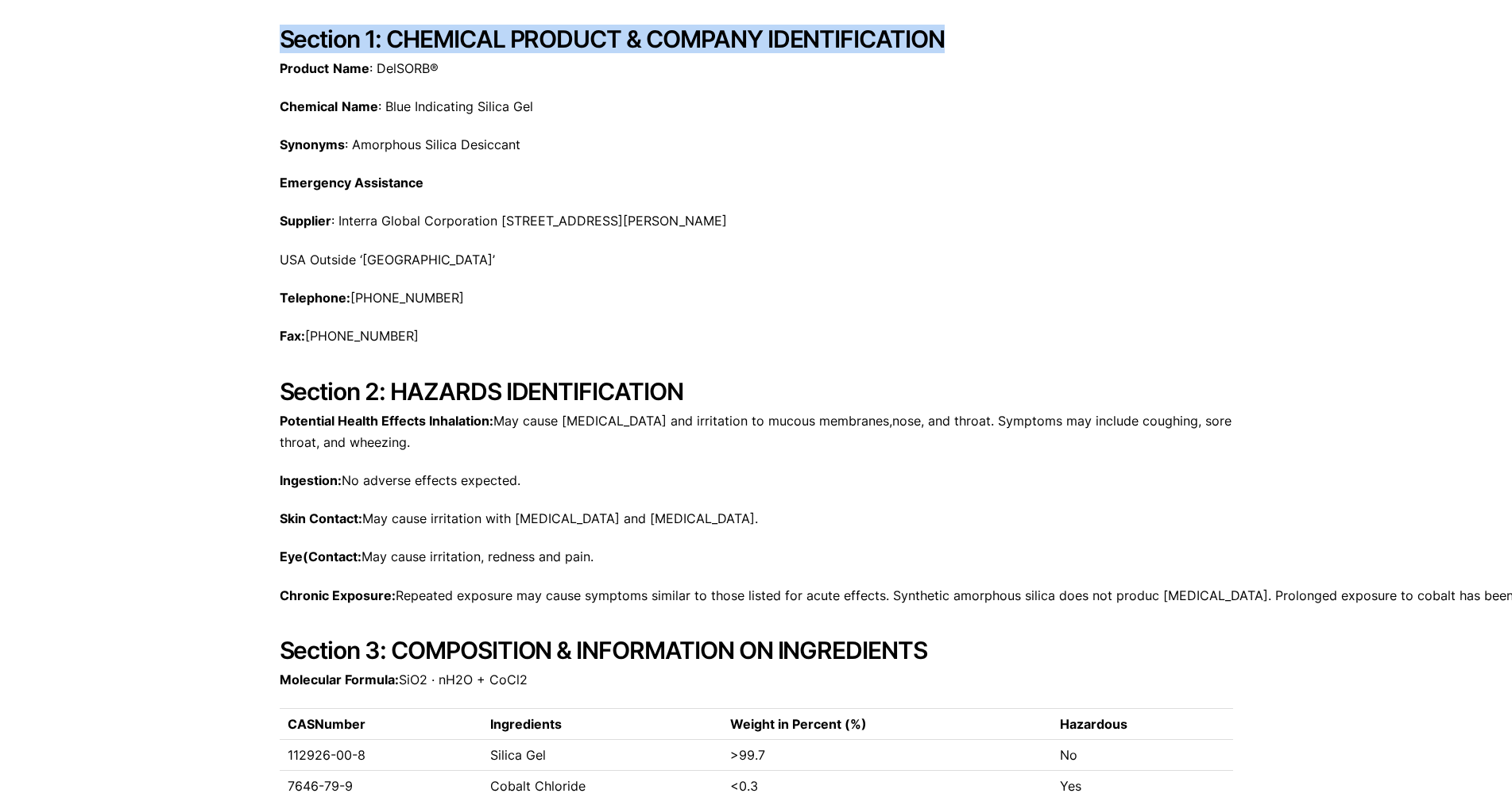
drag, startPoint x: 817, startPoint y: 46, endPoint x: 938, endPoint y: 15, distance: 124.9
click at [834, 38] on h2 "Section 1: CHEMICAL PRODUCT & COMPANY IDENTIFICATION" at bounding box center [756, 39] width 953 height 29
click at [920, 34] on h2 "Section 1: CHEMICAL PRODUCT & COMPANY IDENTIFICATION" at bounding box center [756, 39] width 953 height 29
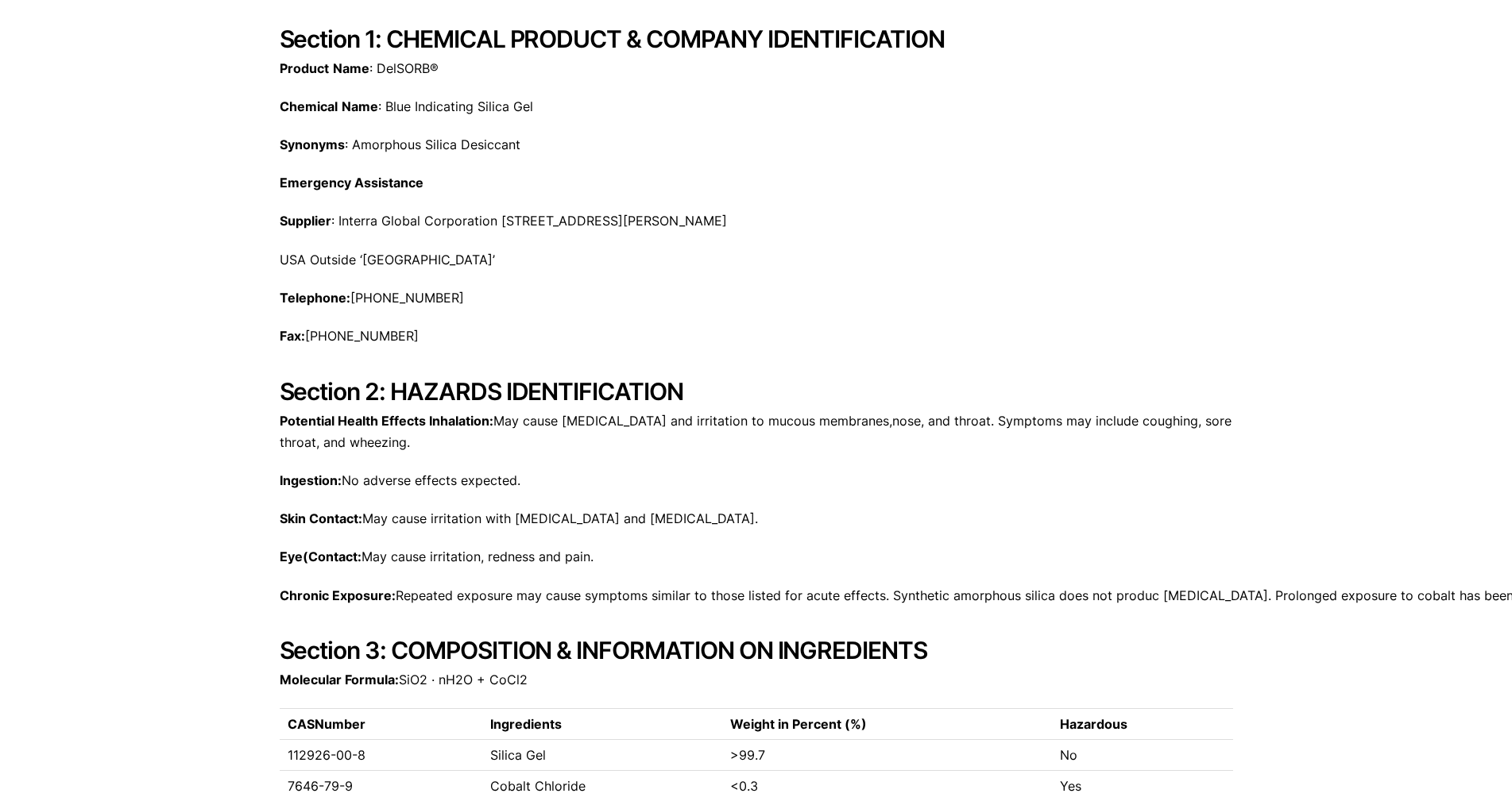
click at [878, 49] on h2 "Section 1: CHEMICAL PRODUCT & COMPANY IDENTIFICATION" at bounding box center [756, 39] width 953 height 29
click at [859, 32] on h2 "Section 1: CHEMICAL PRODUCT & COMPANY IDENTIFICATION" at bounding box center [756, 39] width 953 height 29
click at [1014, 58] on p "Product Name : DelSORB®" at bounding box center [756, 68] width 953 height 21
